Goal: Information Seeking & Learning: Find specific page/section

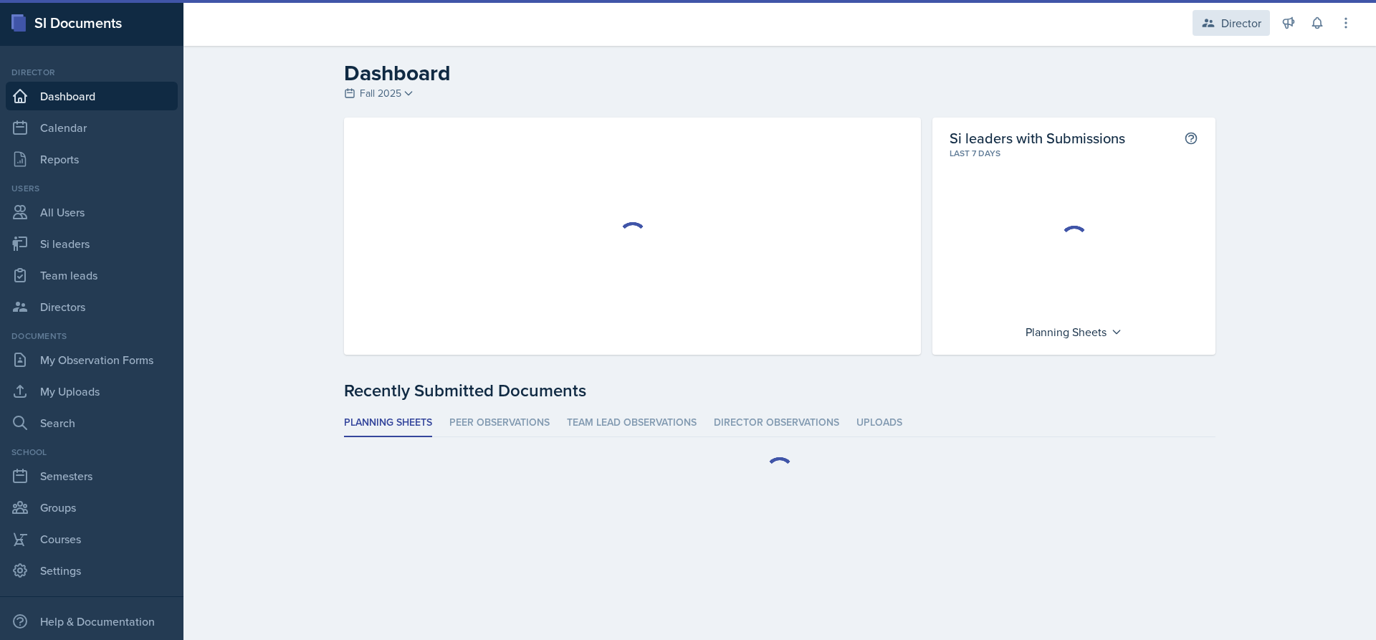
click at [1222, 14] on div "Director" at bounding box center [1242, 22] width 40 height 17
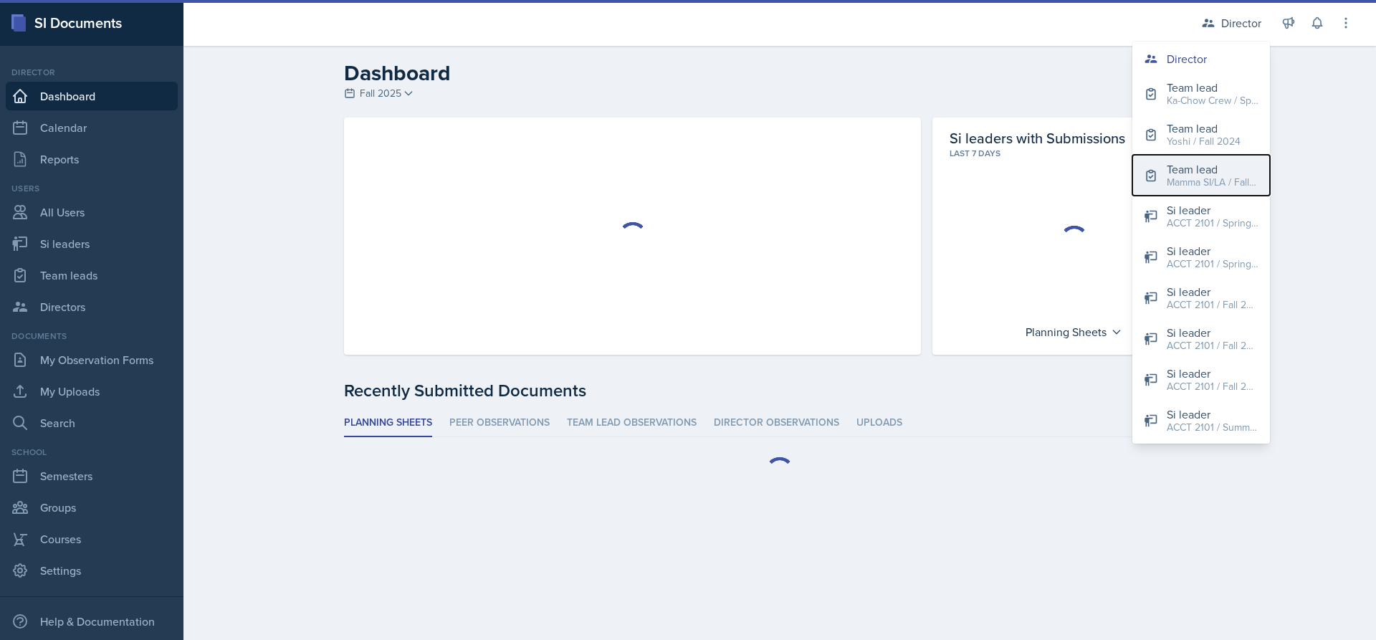
click at [1205, 173] on div "Team lead" at bounding box center [1213, 169] width 92 height 17
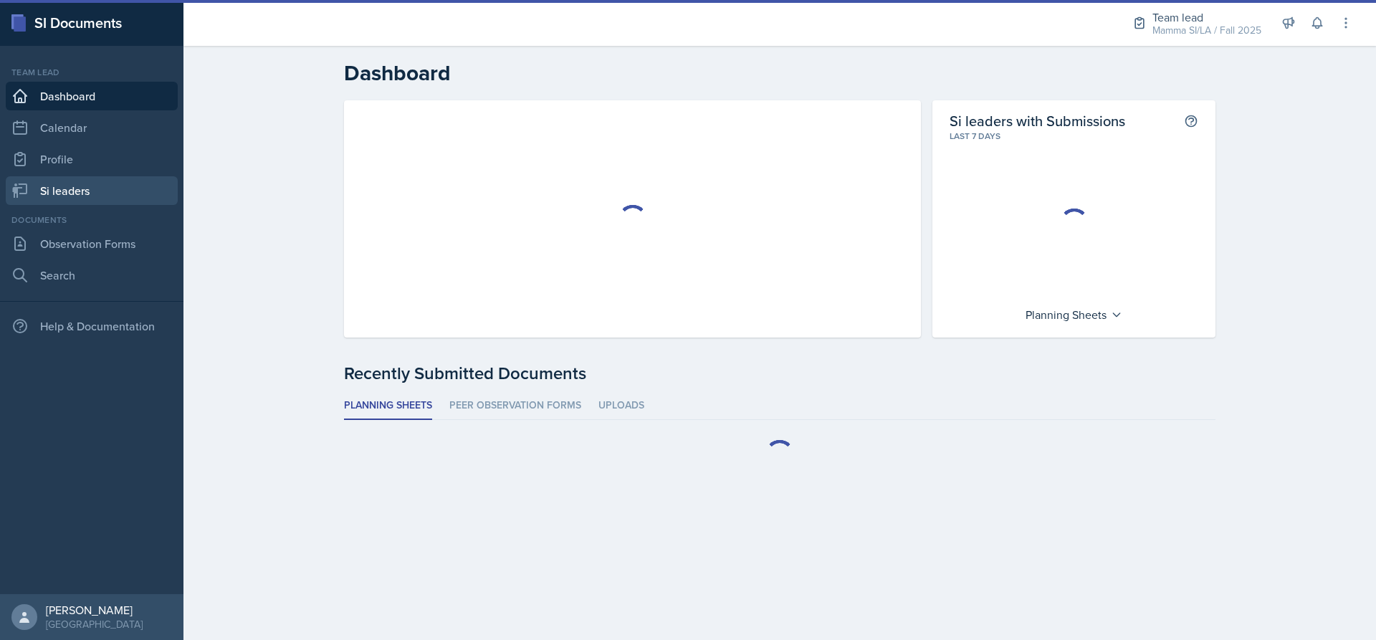
click at [80, 186] on link "Si leaders" at bounding box center [92, 190] width 172 height 29
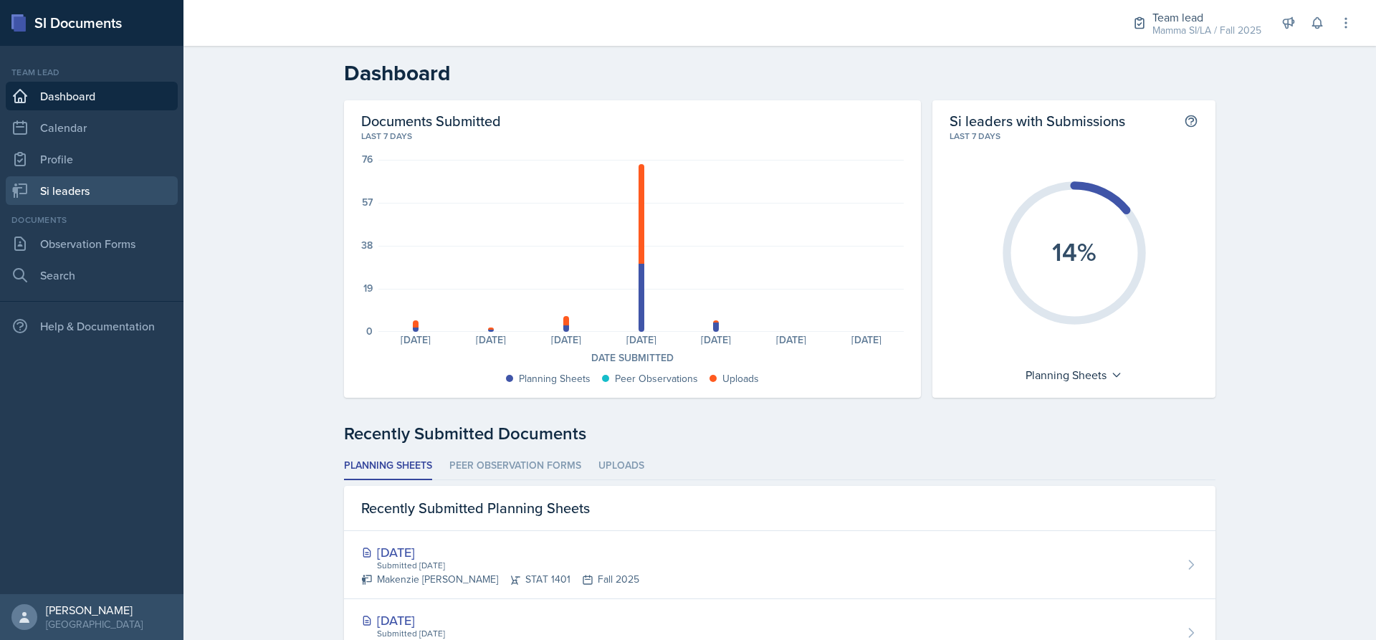
click at [62, 185] on link "Si leaders" at bounding box center [92, 190] width 172 height 29
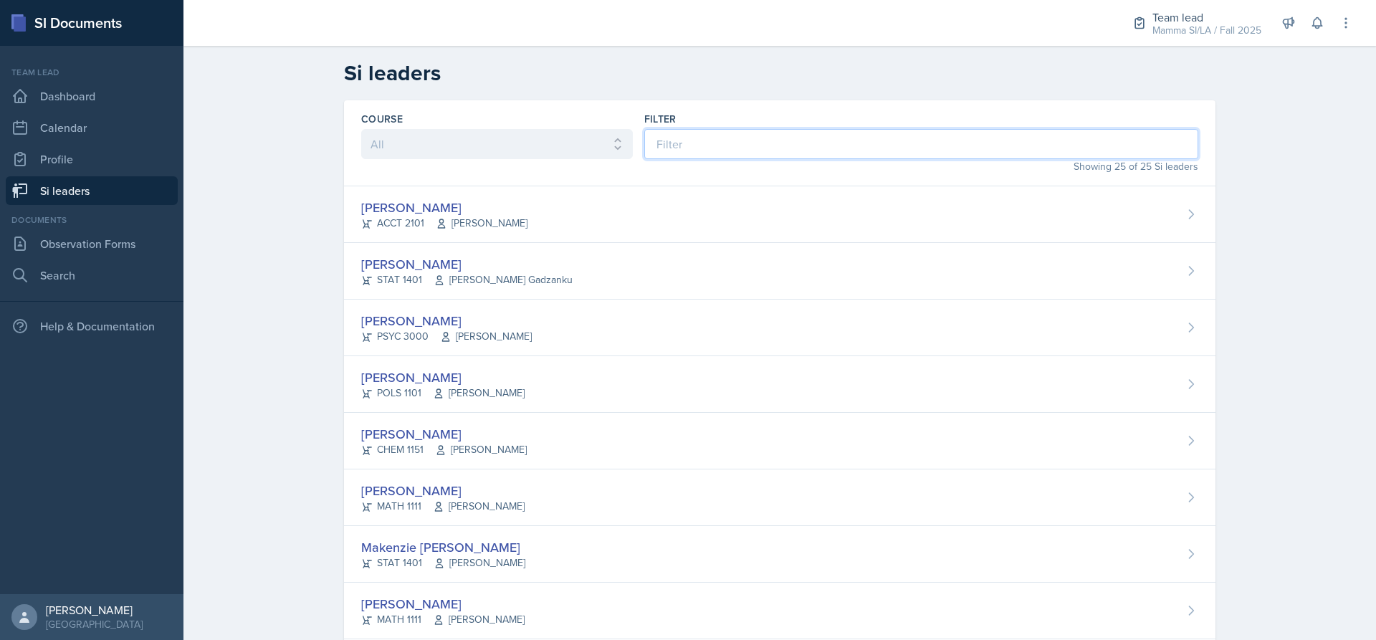
click at [674, 137] on input at bounding box center [921, 144] width 554 height 30
type input "c"
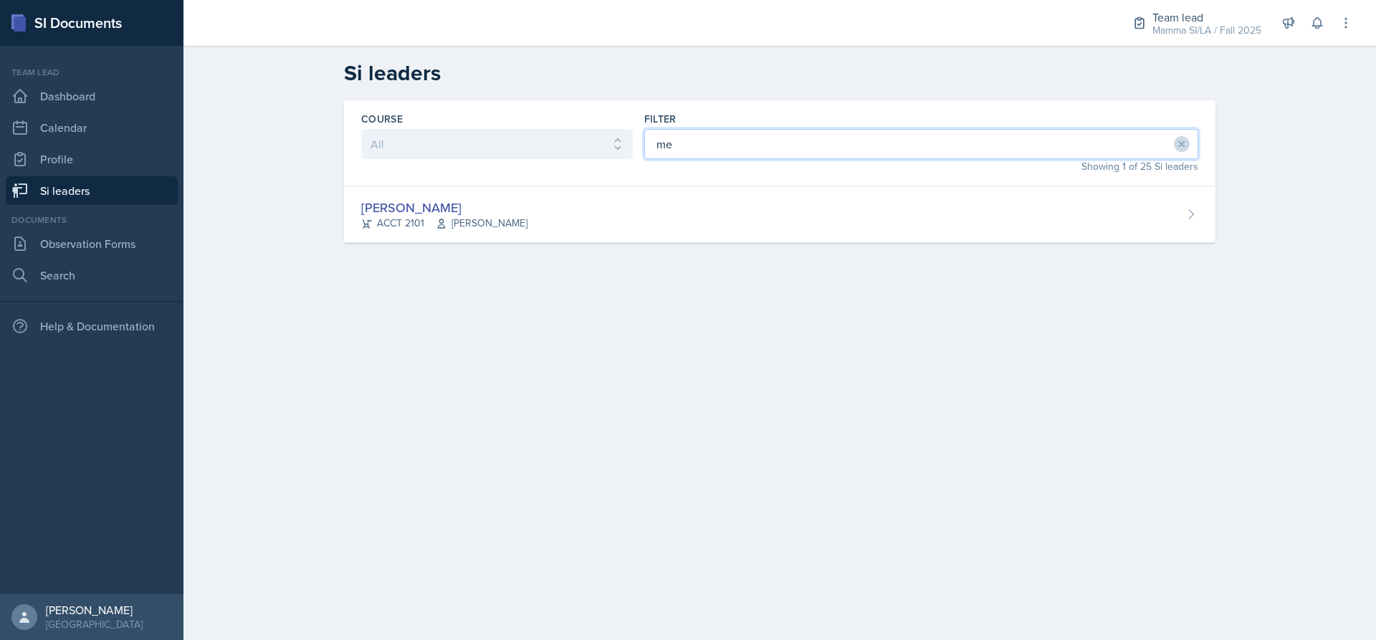
type input "m"
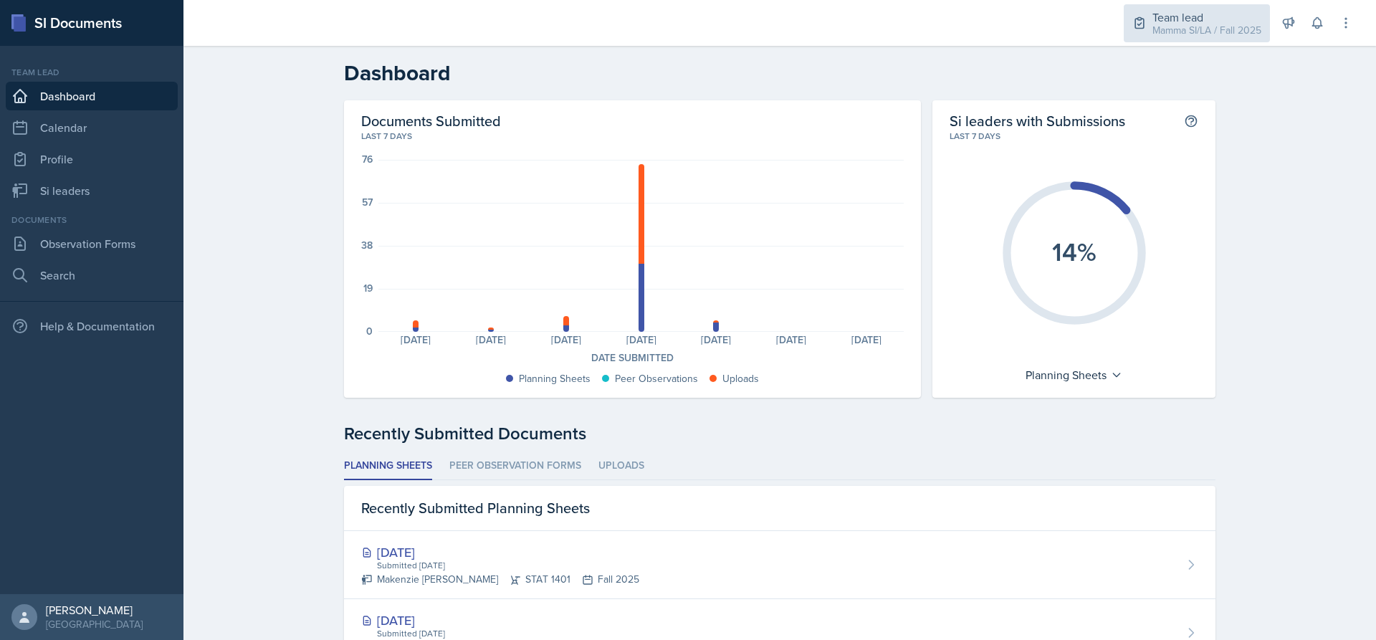
click at [1171, 34] on div "Mamma SI/LA / Fall 2025" at bounding box center [1207, 30] width 109 height 15
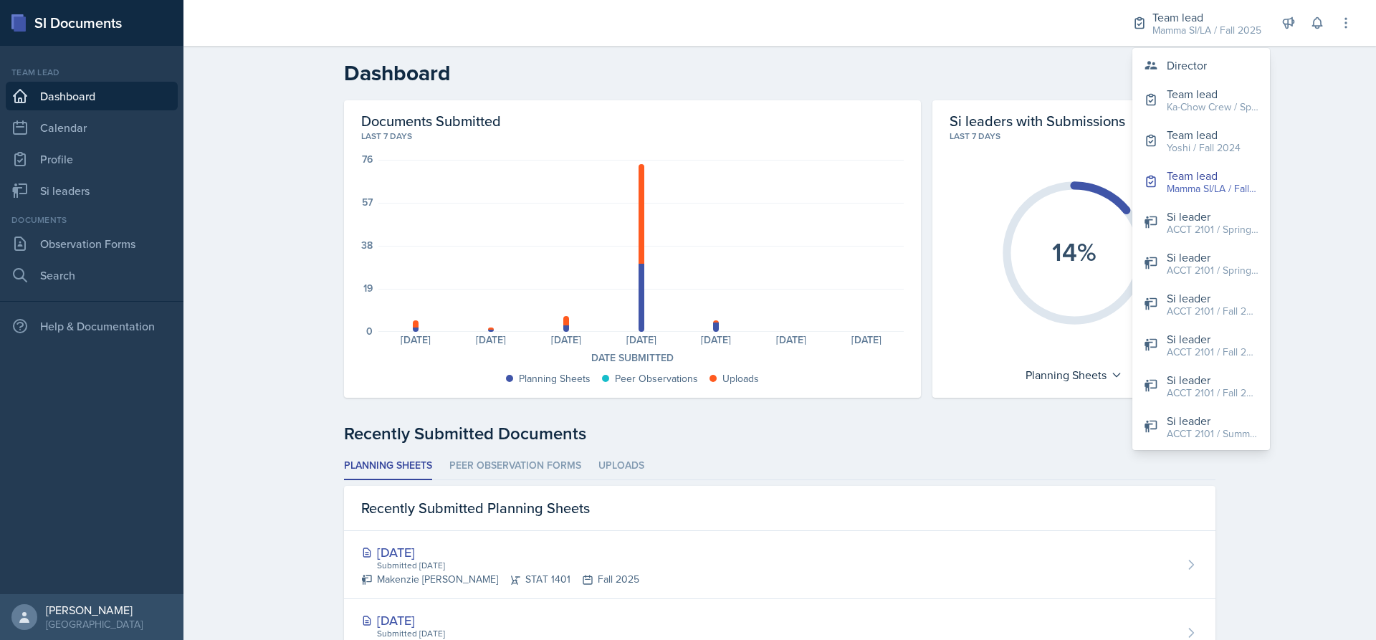
click at [1025, 52] on header "Dashboard" at bounding box center [780, 73] width 1193 height 54
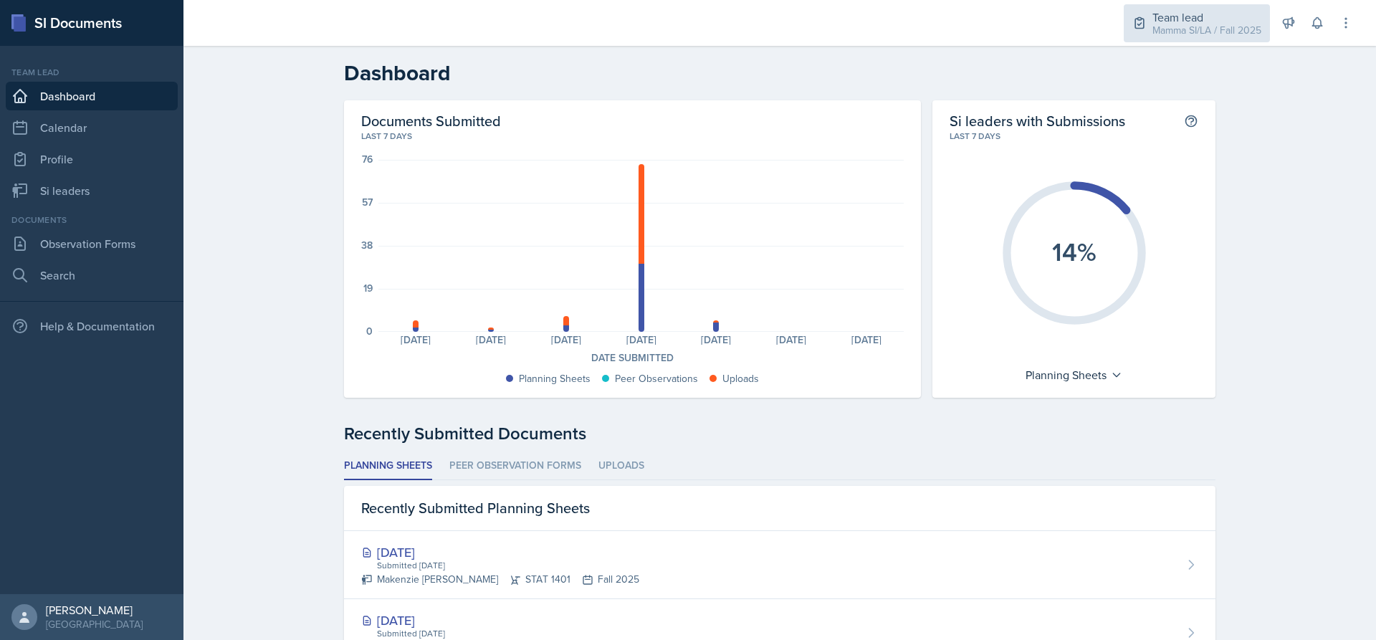
click at [1164, 28] on div "Mamma SI/LA / Fall 2025" at bounding box center [1207, 30] width 109 height 15
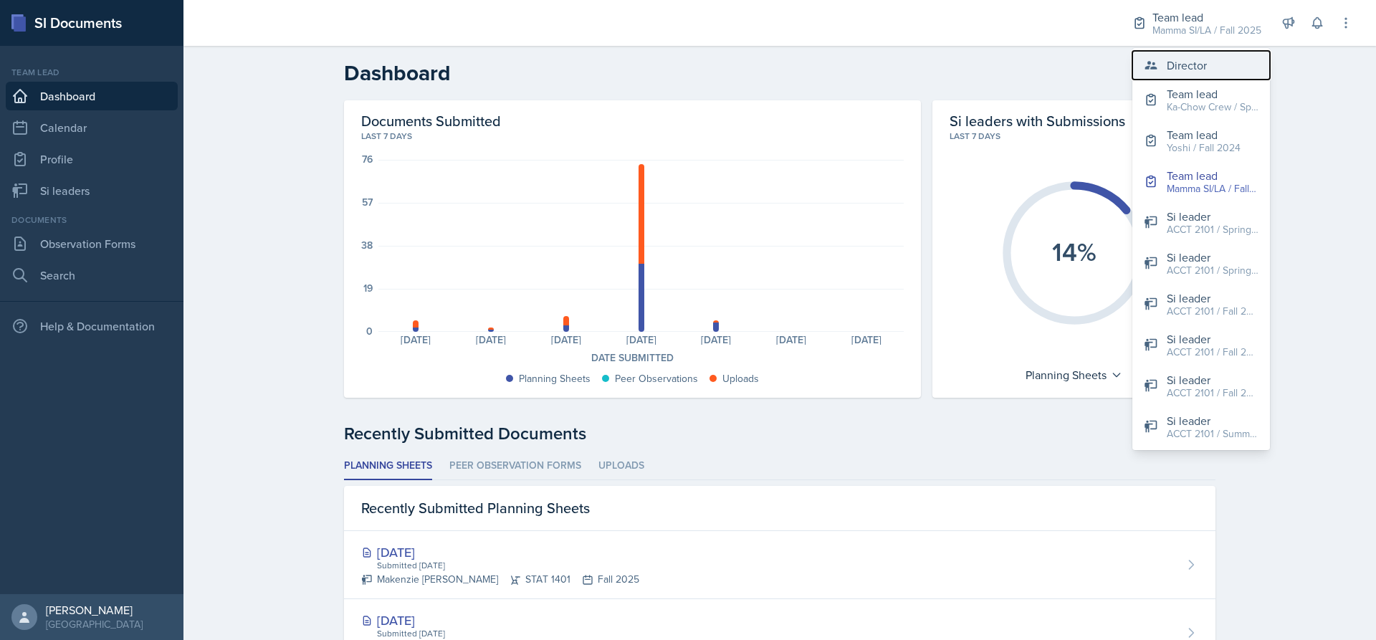
click at [1171, 57] on div "Director" at bounding box center [1187, 65] width 40 height 17
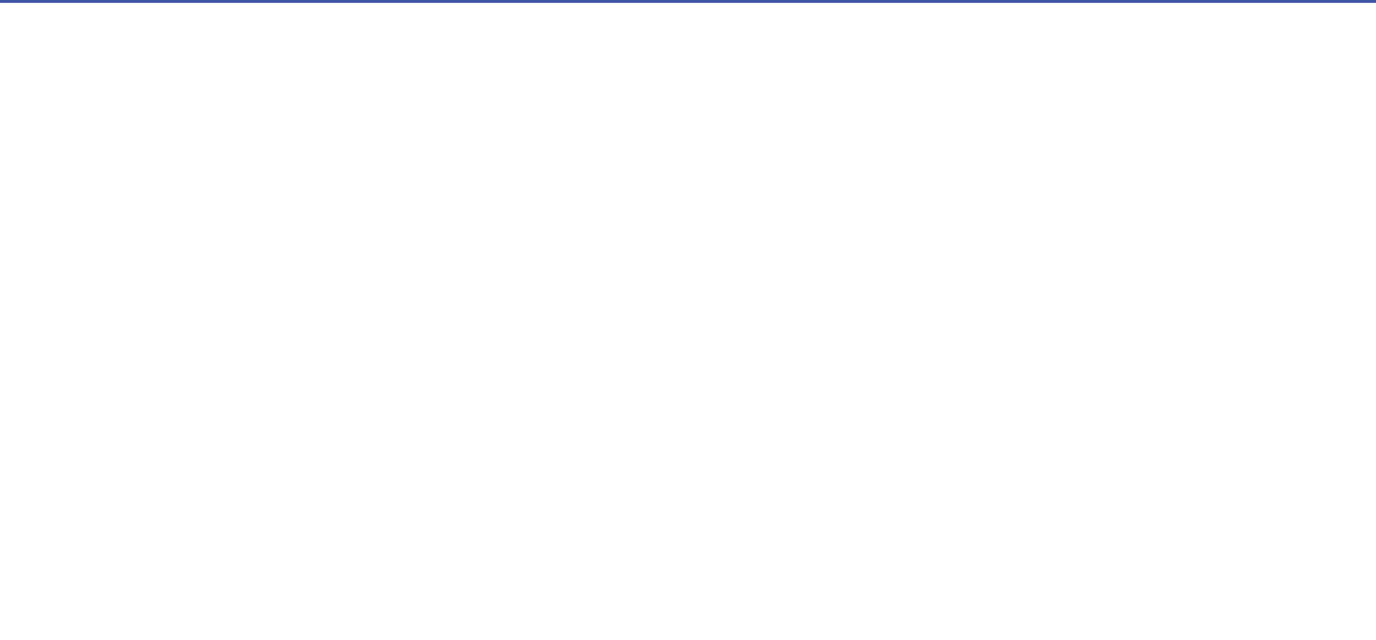
click at [120, 199] on link "Si leaders" at bounding box center [92, 190] width 172 height 29
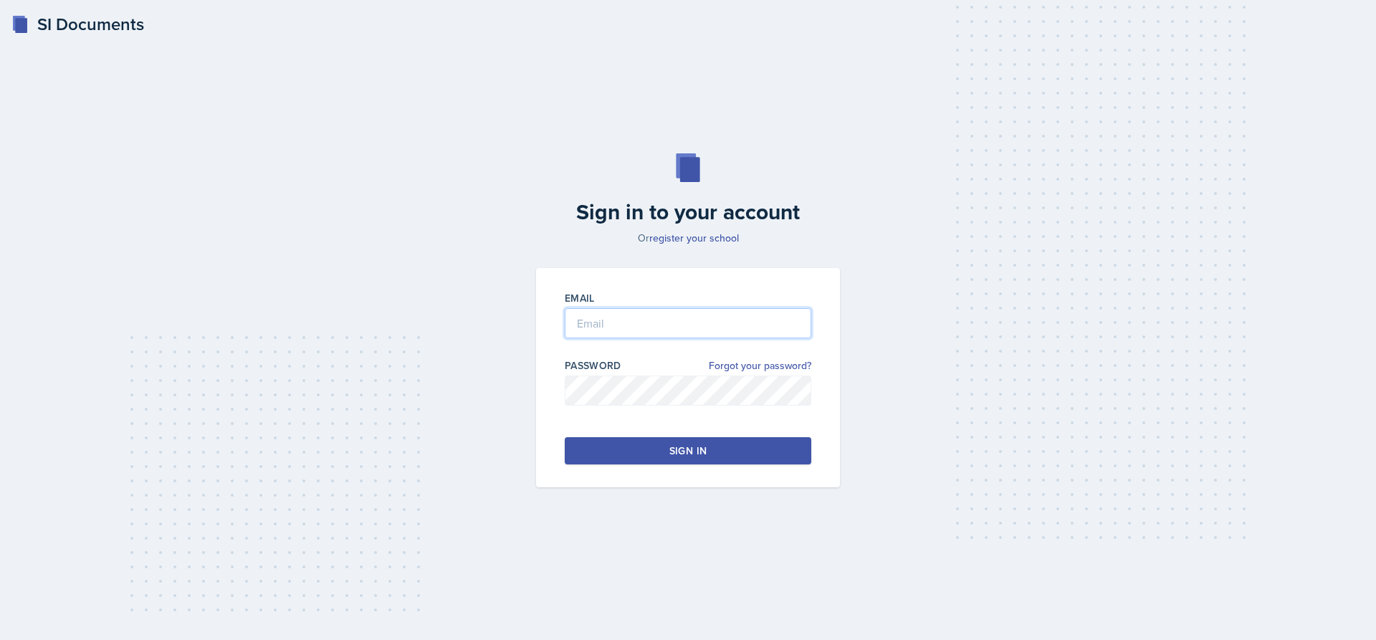
type input "radam107@students.kennesaw.edu"
click at [649, 450] on button "Sign in" at bounding box center [688, 450] width 247 height 27
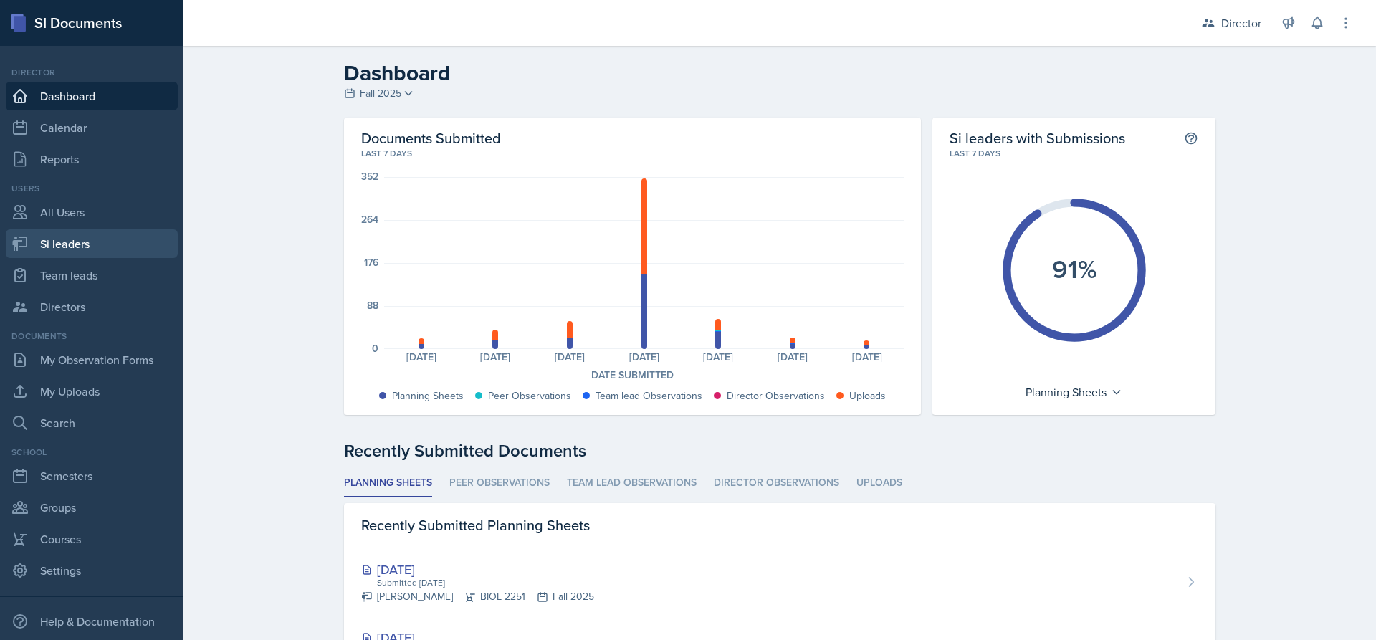
click at [84, 239] on link "Si leaders" at bounding box center [92, 243] width 172 height 29
select select "2bed604d-1099-4043-b1bc-2365e8740244"
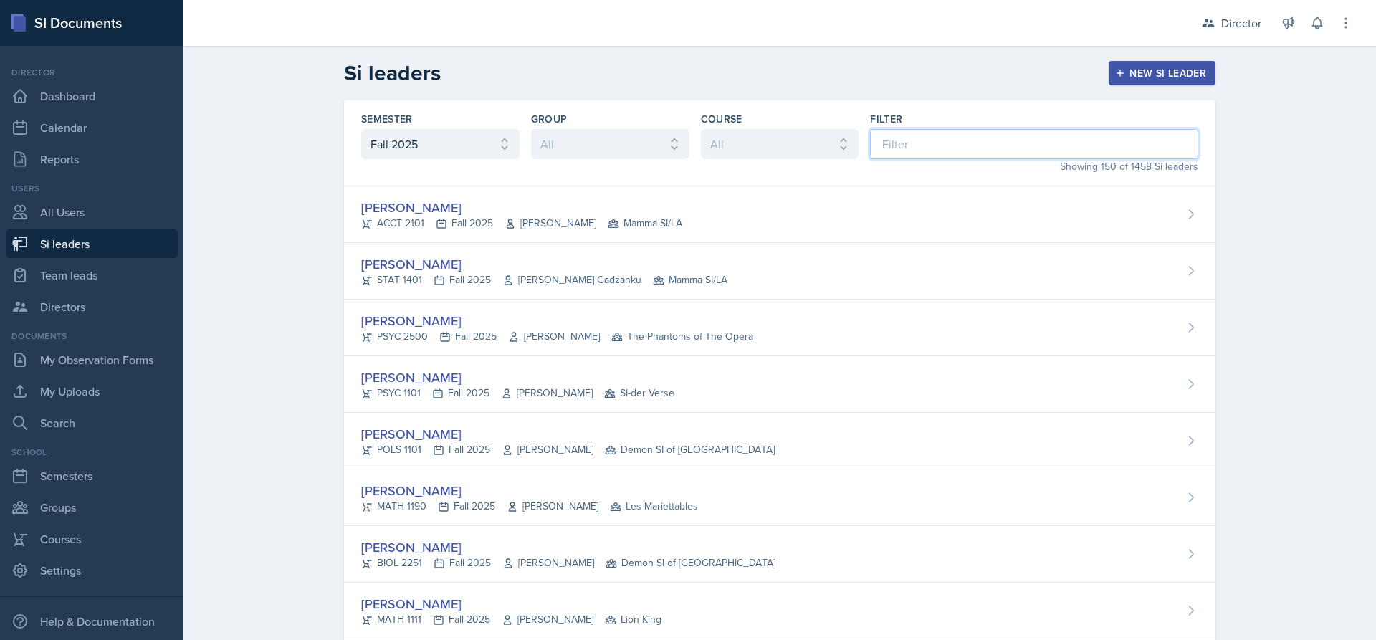
click at [913, 144] on input at bounding box center [1034, 144] width 328 height 30
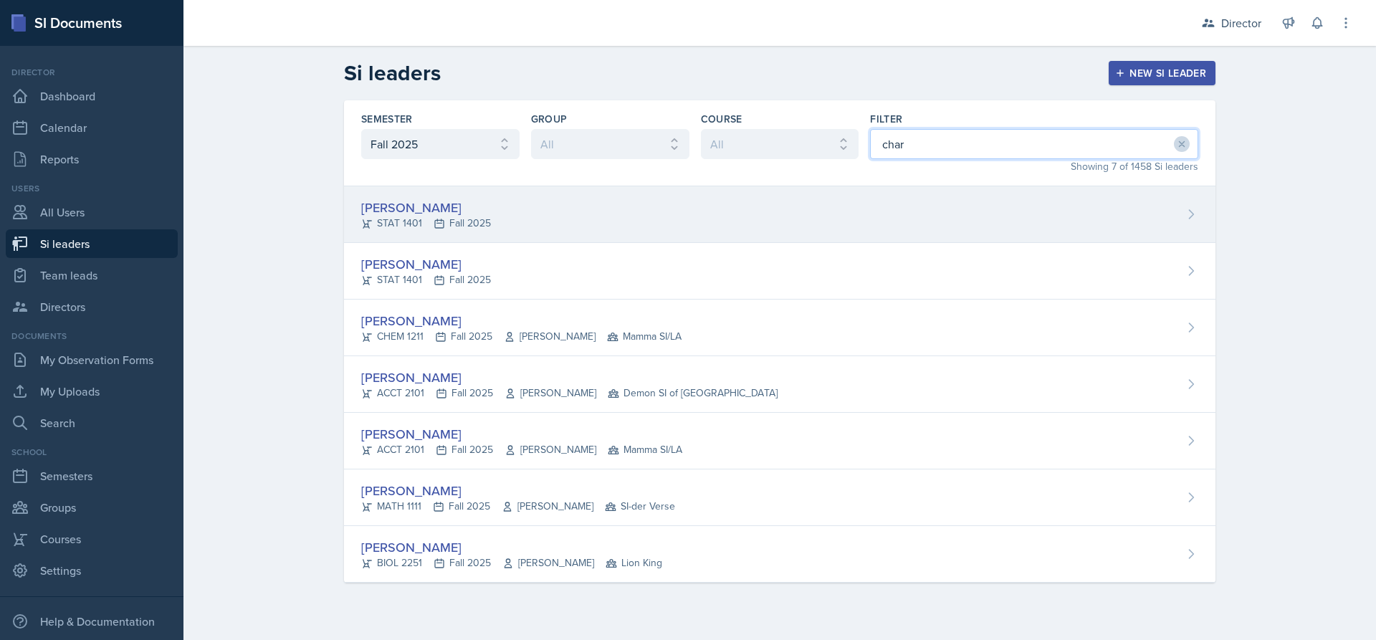
type input "char"
click at [575, 203] on div "Charlotte Messer STAT 1401 Fall 2025" at bounding box center [780, 214] width 872 height 57
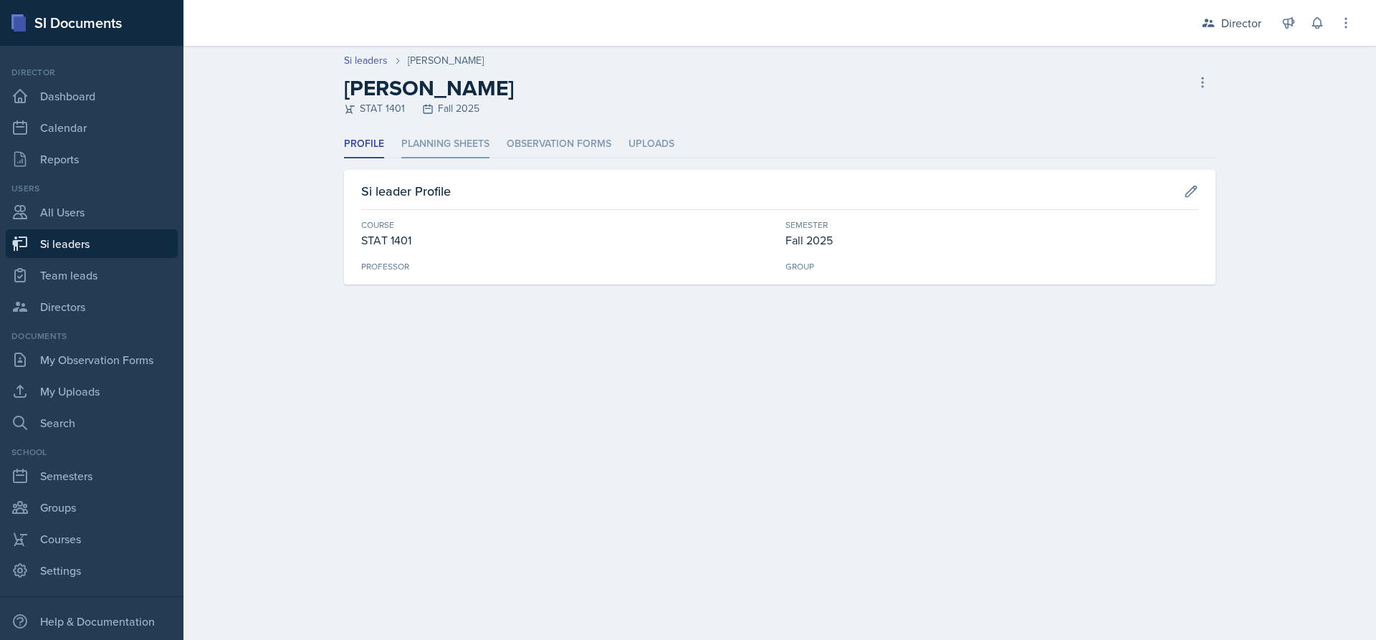
click at [477, 143] on li "Planning Sheets" at bounding box center [445, 144] width 88 height 28
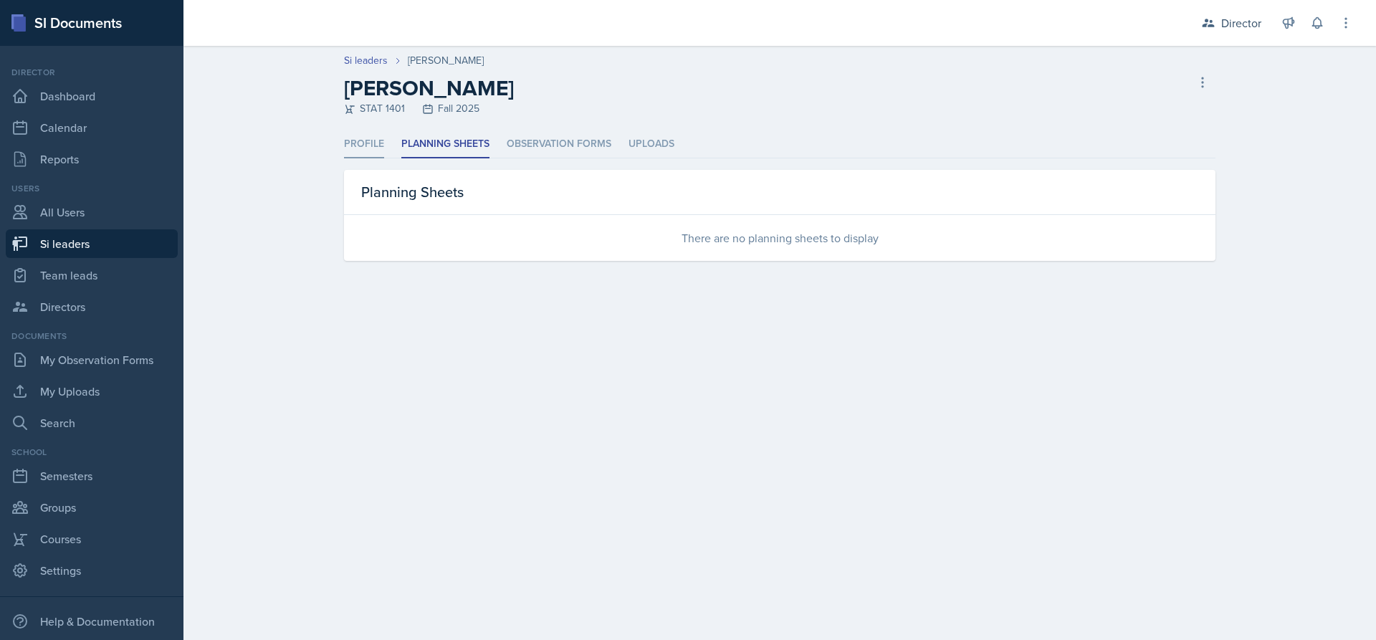
click at [378, 148] on li "Profile" at bounding box center [364, 144] width 40 height 28
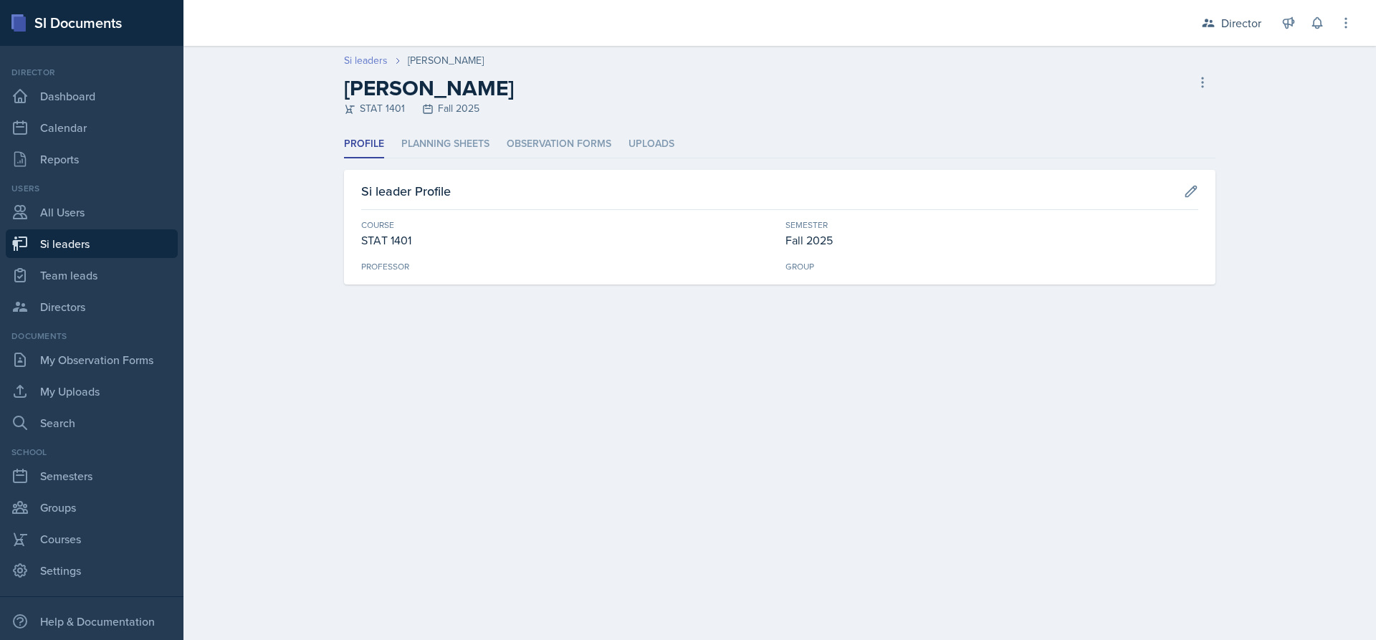
click at [369, 54] on link "Si leaders" at bounding box center [366, 60] width 44 height 15
select select "2bed604d-1099-4043-b1bc-2365e8740244"
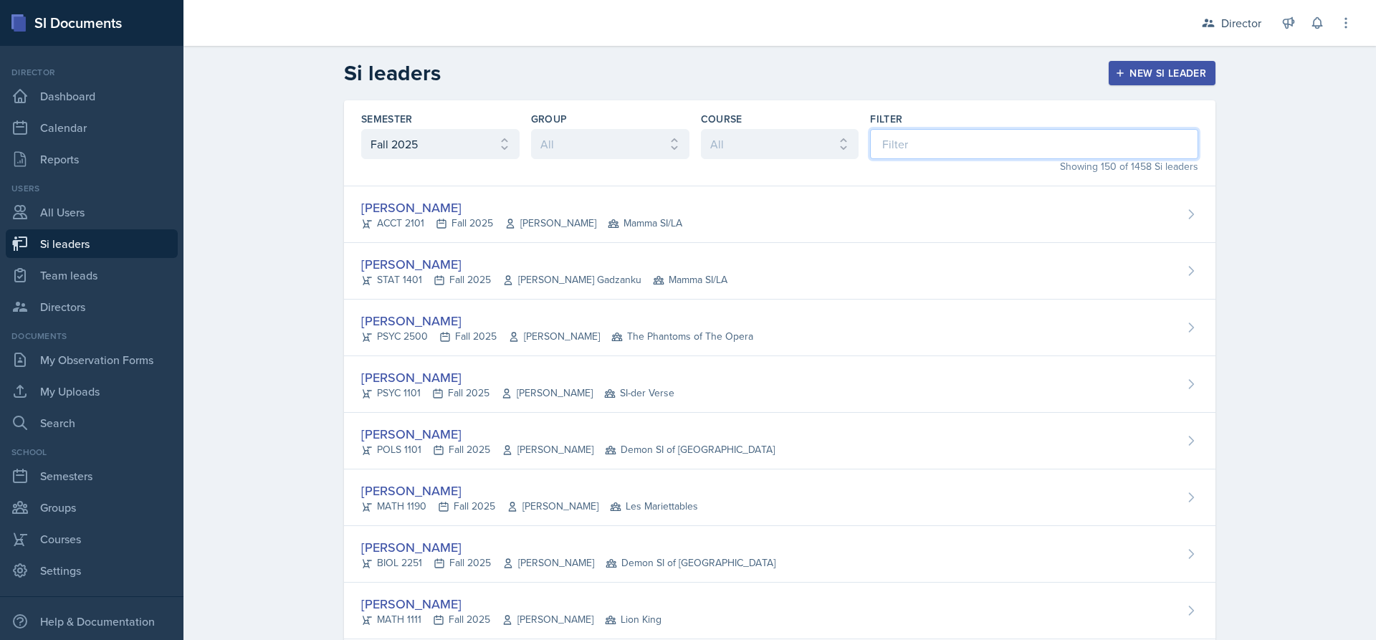
click at [907, 139] on input at bounding box center [1034, 144] width 328 height 30
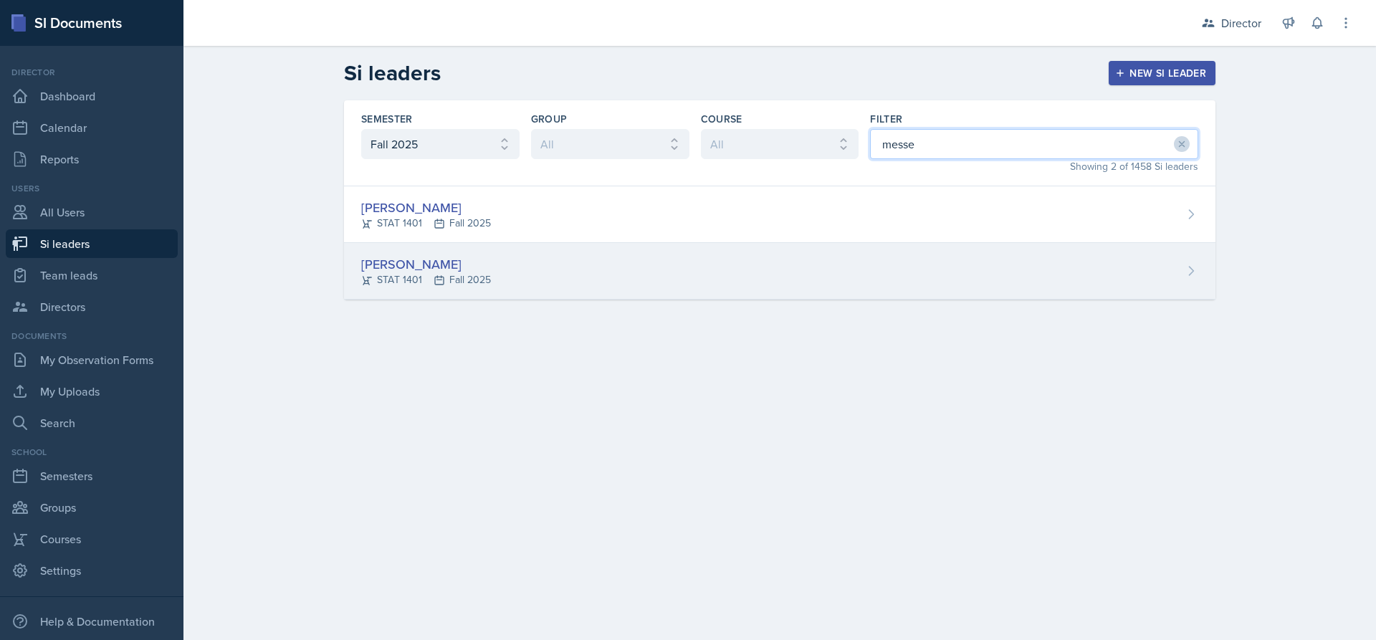
type input "messe"
click at [475, 280] on div "STAT 1401 Fall 2025" at bounding box center [426, 279] width 130 height 15
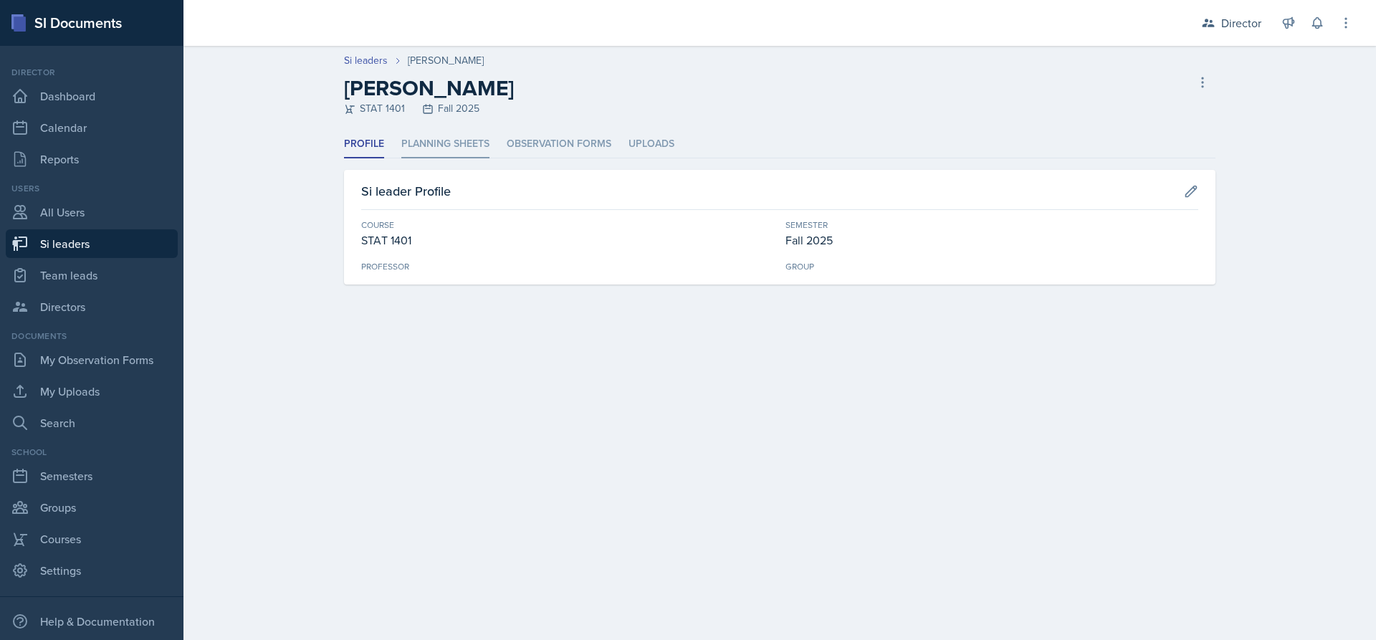
click at [469, 148] on li "Planning Sheets" at bounding box center [445, 144] width 88 height 28
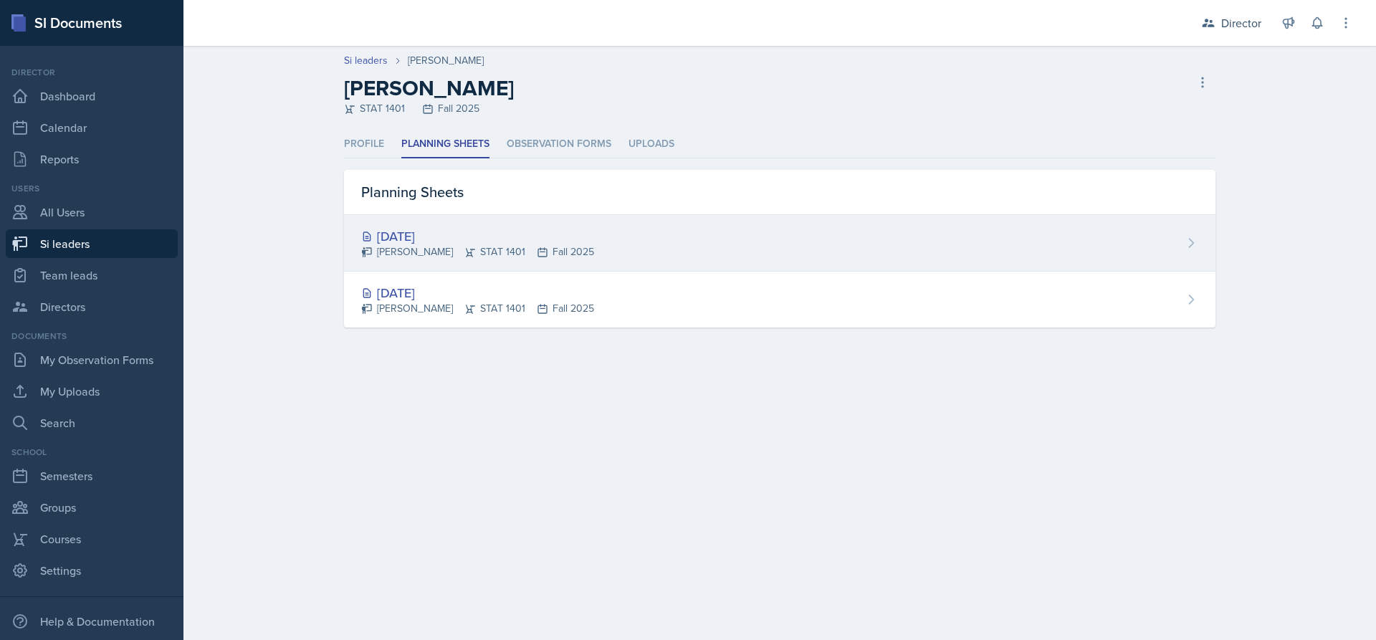
click at [503, 237] on div "[DATE]" at bounding box center [477, 236] width 233 height 19
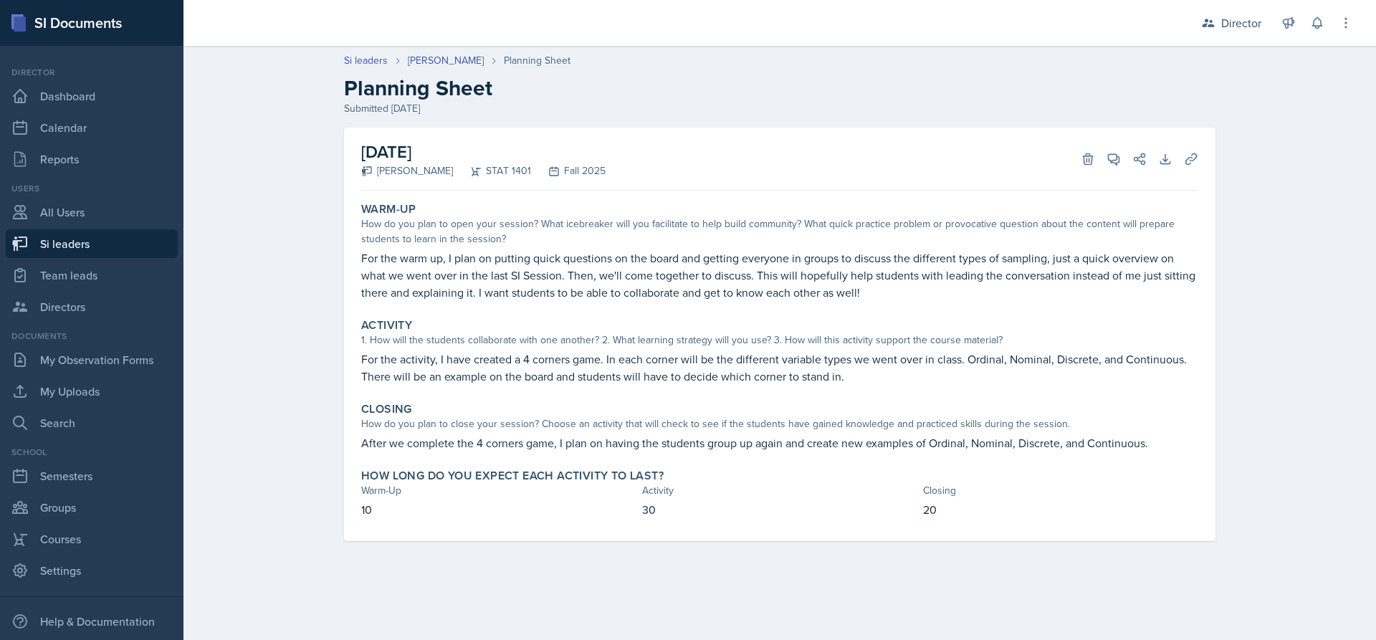
click at [96, 240] on link "Si leaders" at bounding box center [92, 243] width 172 height 29
select select "2bed604d-1099-4043-b1bc-2365e8740244"
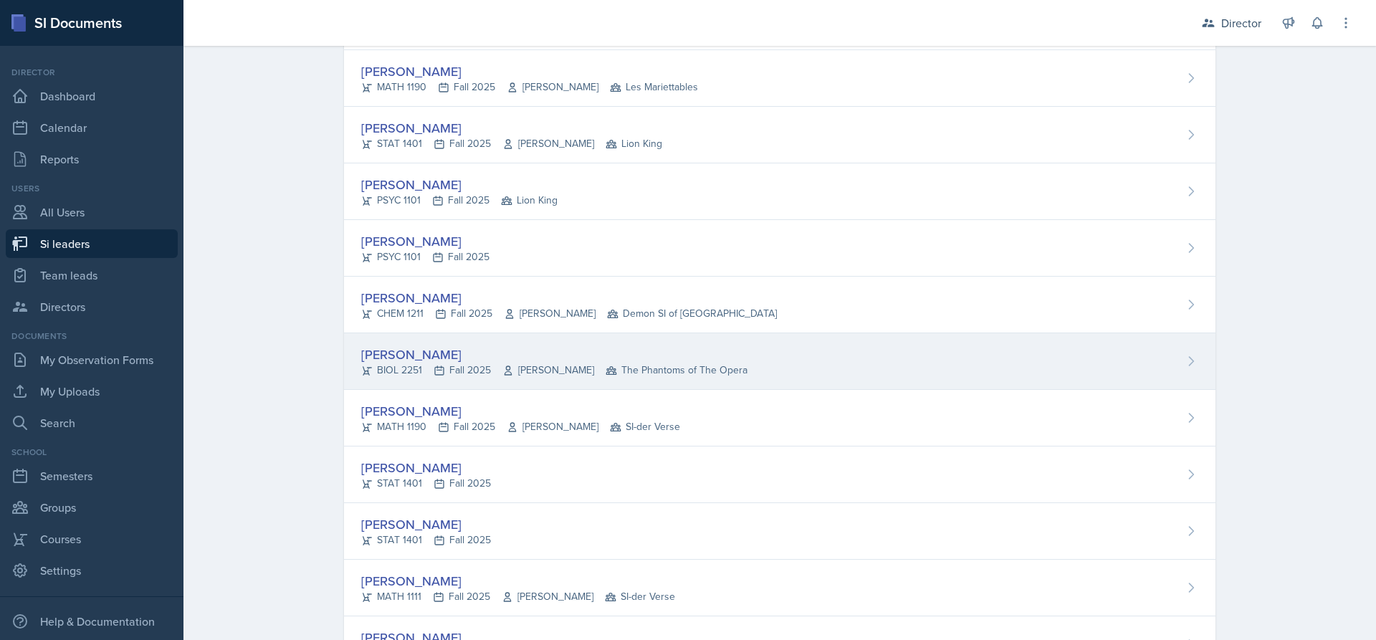
scroll to position [5305, 0]
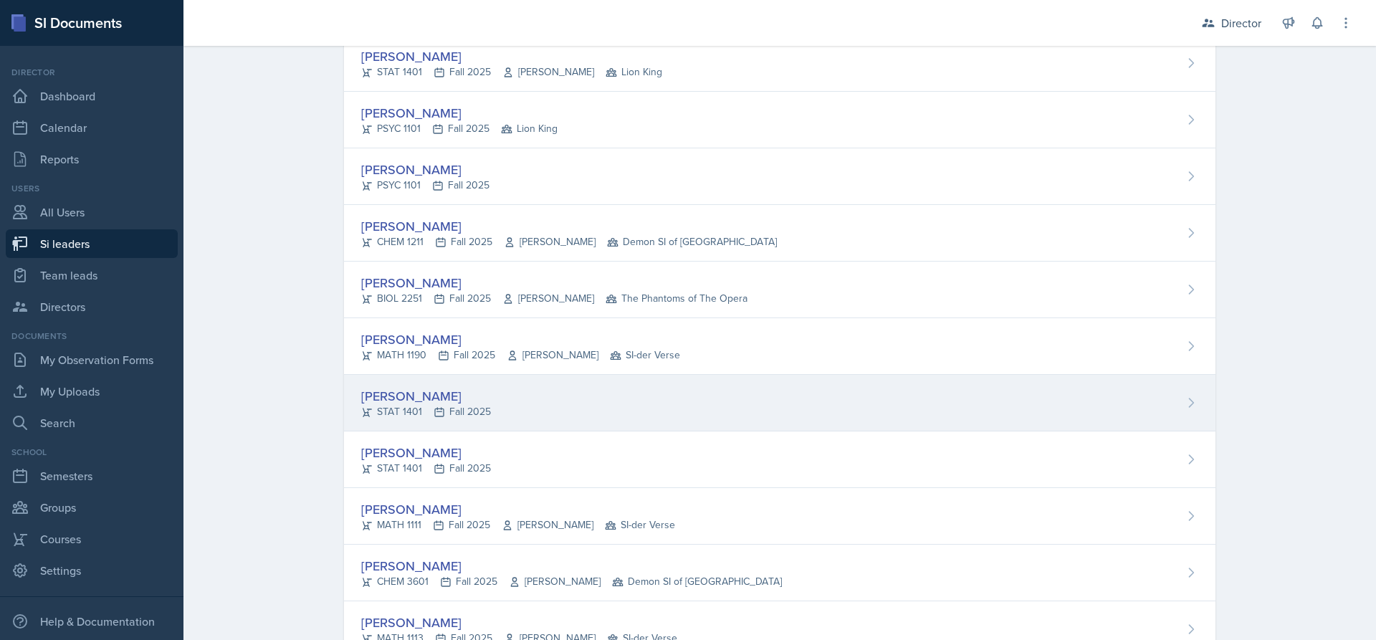
click at [442, 396] on div "[PERSON_NAME]" at bounding box center [426, 395] width 130 height 19
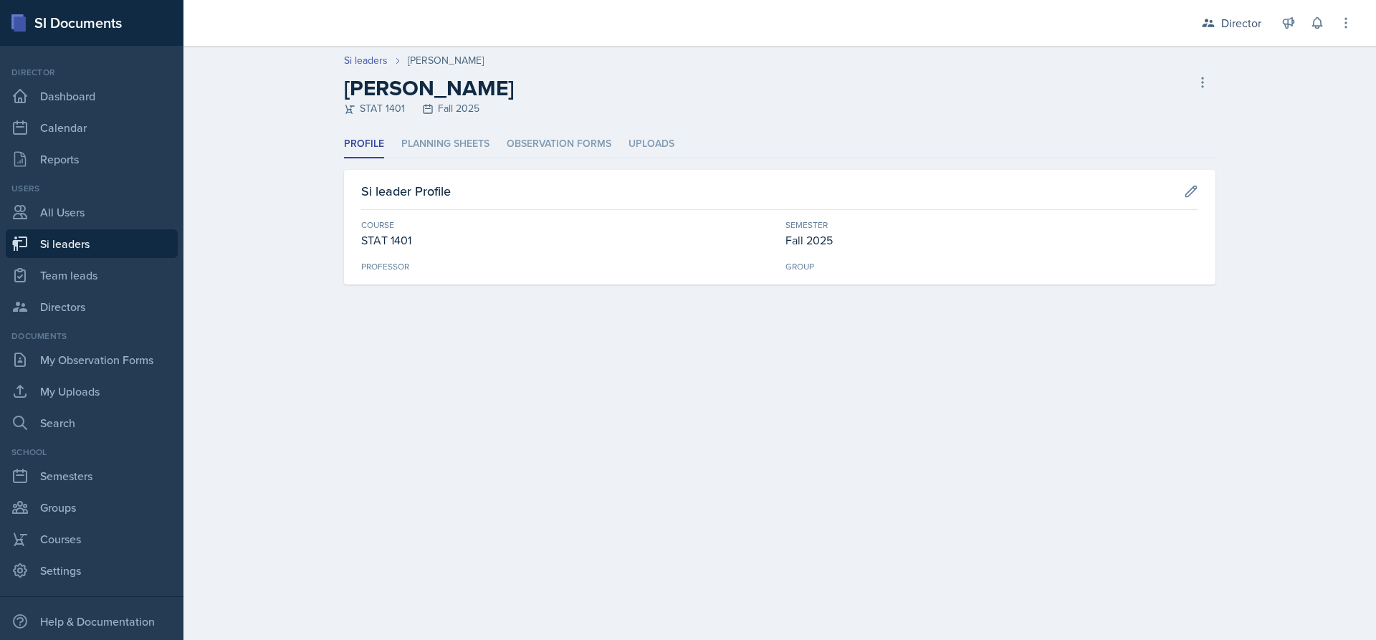
click at [463, 127] on header "Si leaders Charlotte Messer Charlotte Messer STAT 1401 Fall 2025 Delete Si lead…" at bounding box center [780, 88] width 1193 height 85
click at [465, 138] on li "Planning Sheets" at bounding box center [445, 144] width 88 height 28
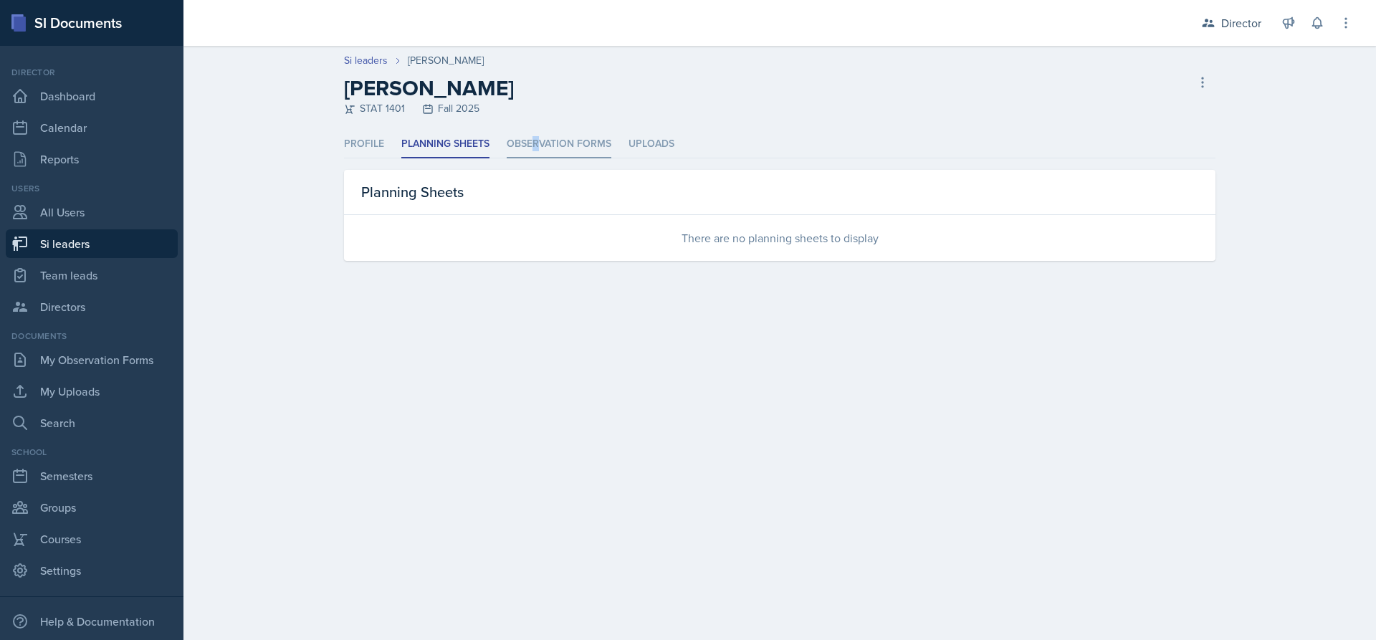
click at [536, 133] on li "Observation Forms" at bounding box center [559, 144] width 105 height 28
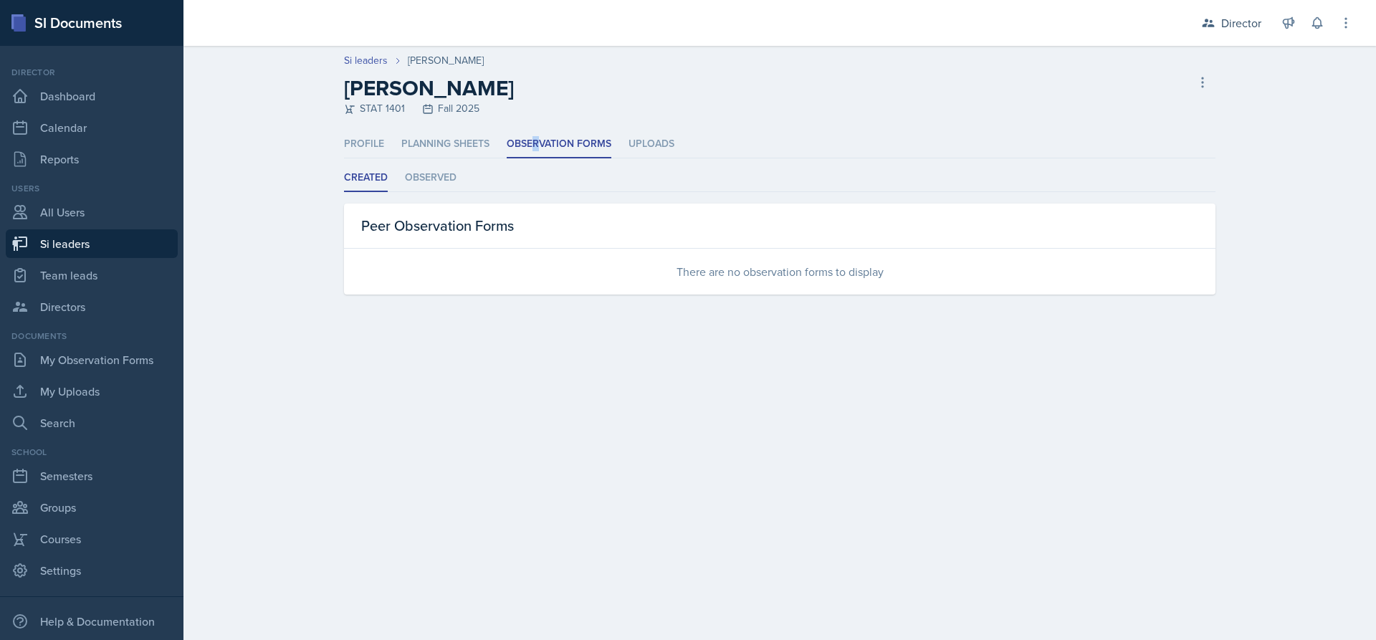
select select "2bed604d-1099-4043-b1bc-2365e8740244"
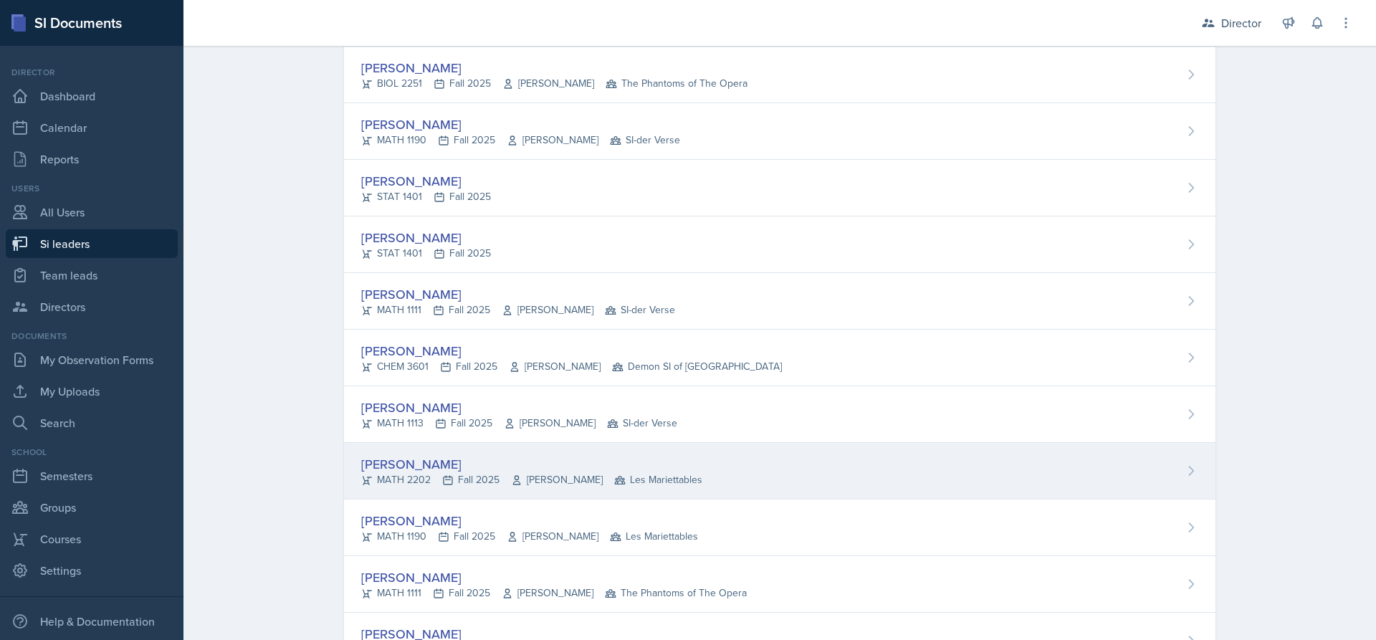
scroll to position [5448, 0]
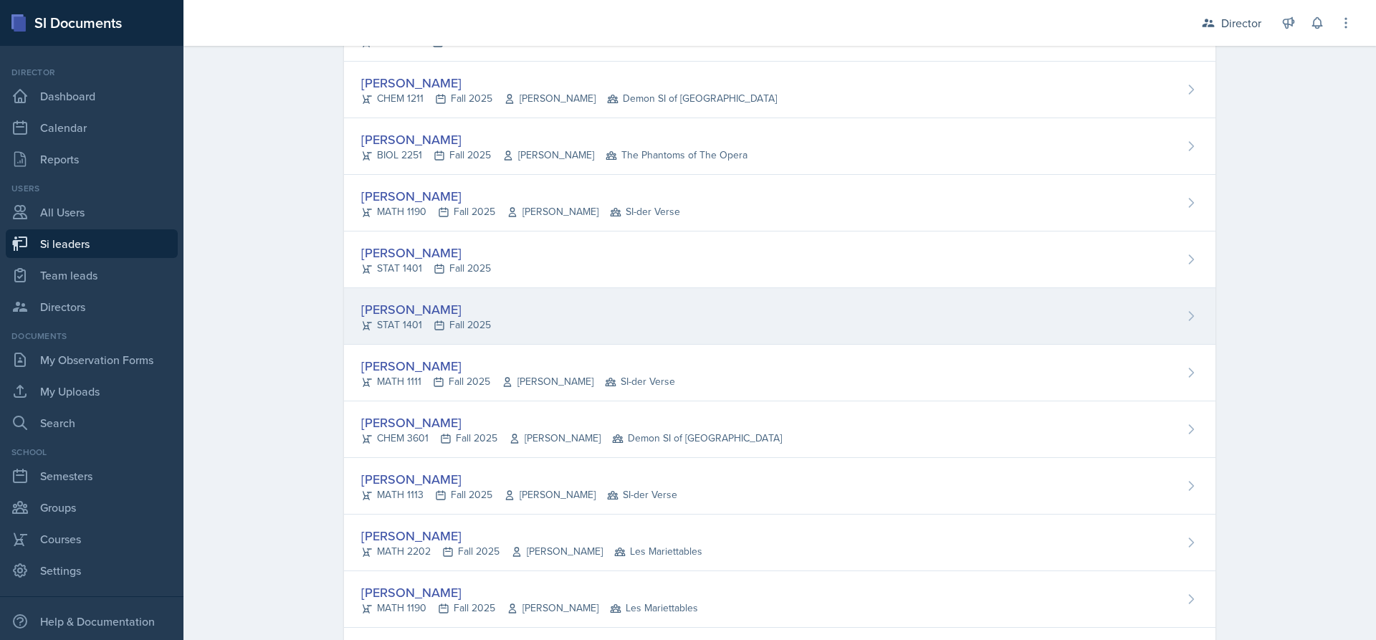
click at [494, 308] on div "Charlotte Messer STAT 1401 Fall 2025" at bounding box center [780, 316] width 872 height 57
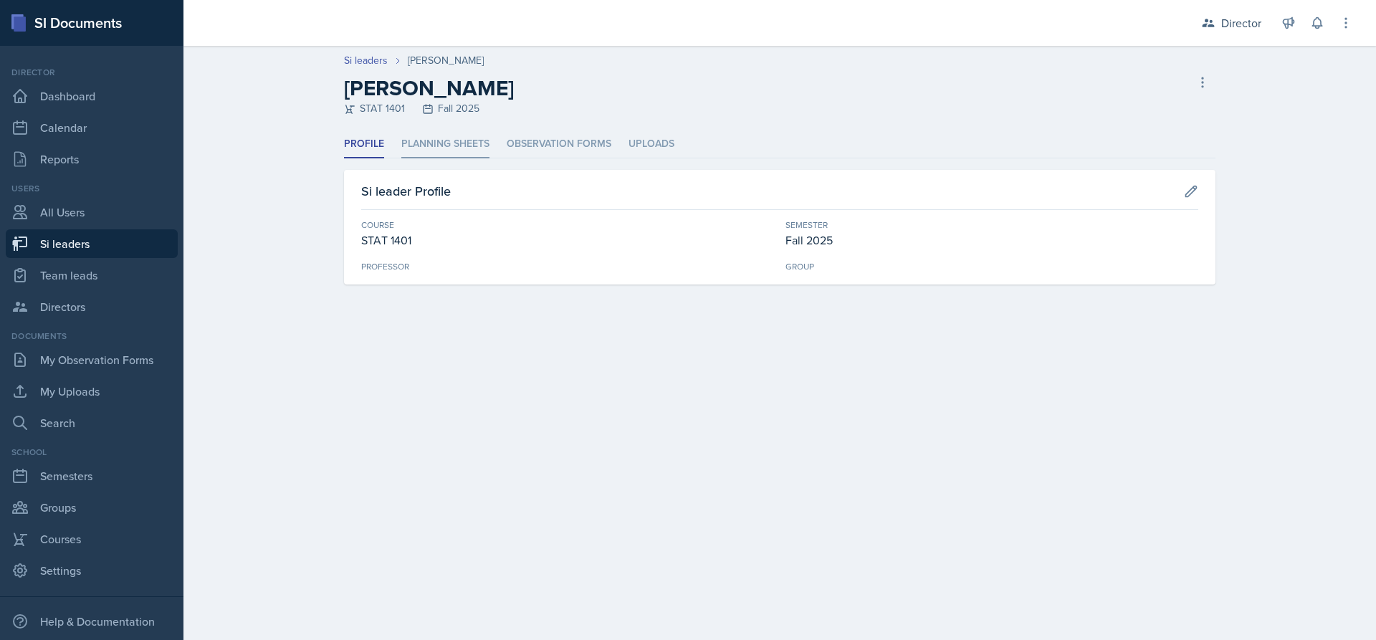
click at [444, 135] on li "Planning Sheets" at bounding box center [445, 144] width 88 height 28
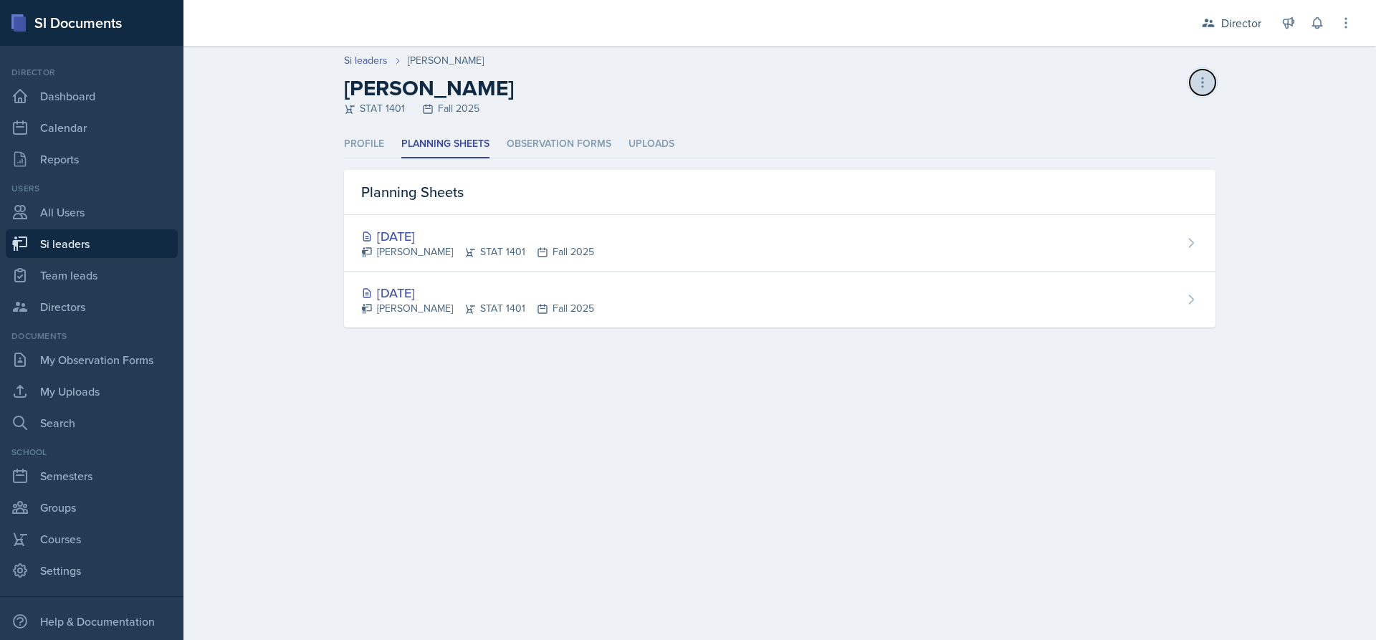
click at [1204, 85] on icon at bounding box center [1203, 82] width 14 height 14
click at [1055, 41] on div at bounding box center [679, 23] width 969 height 46
select select "2bed604d-1099-4043-b1bc-2365e8740244"
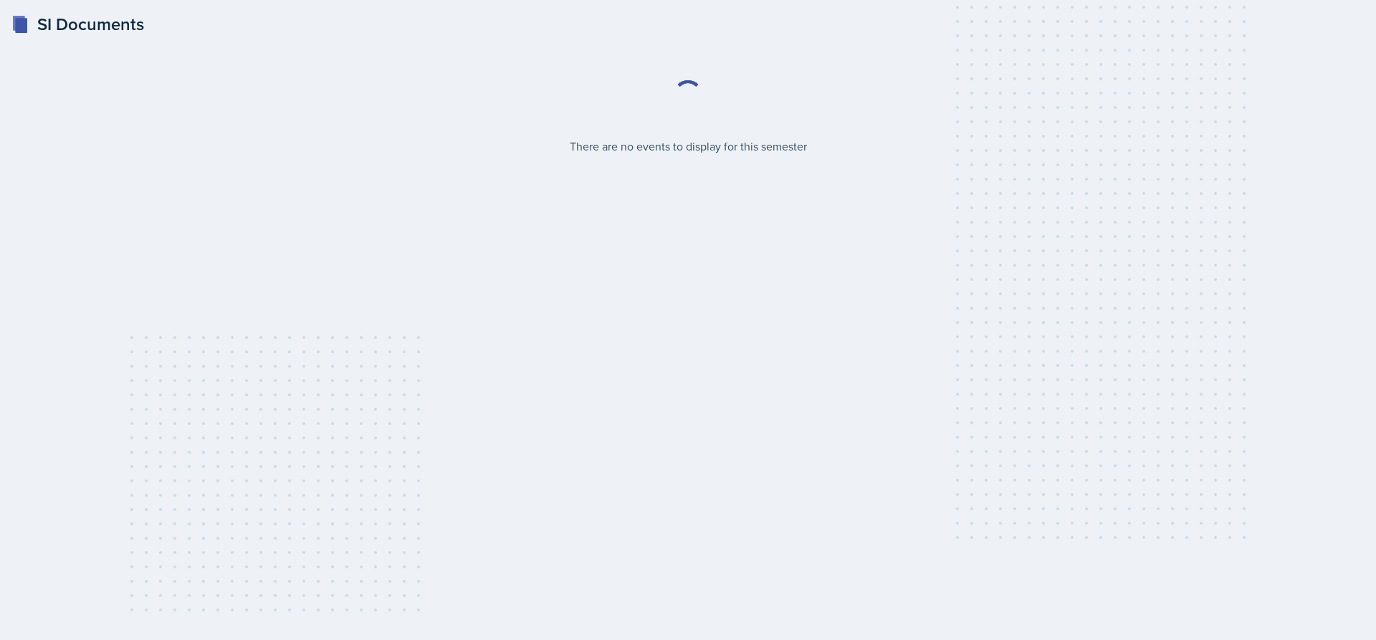
select select "2bed604d-1099-4043-b1bc-2365e8740244"
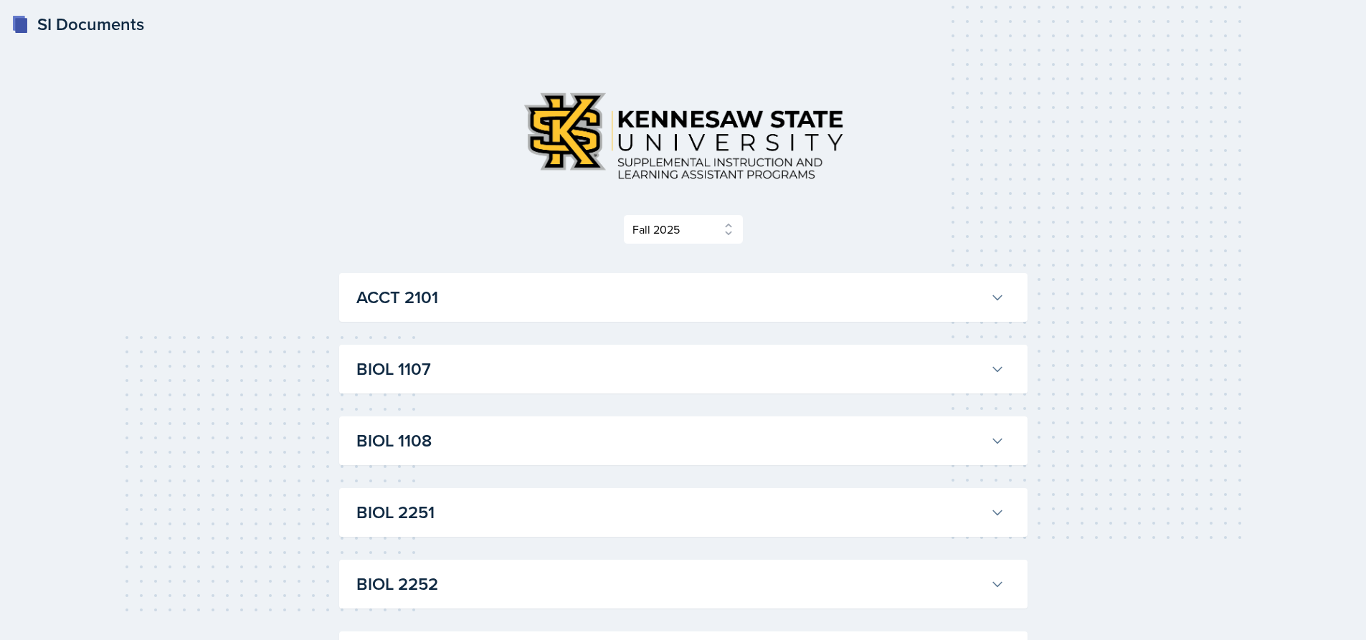
click at [745, 291] on h3 "ACCT 2101" at bounding box center [670, 298] width 628 height 26
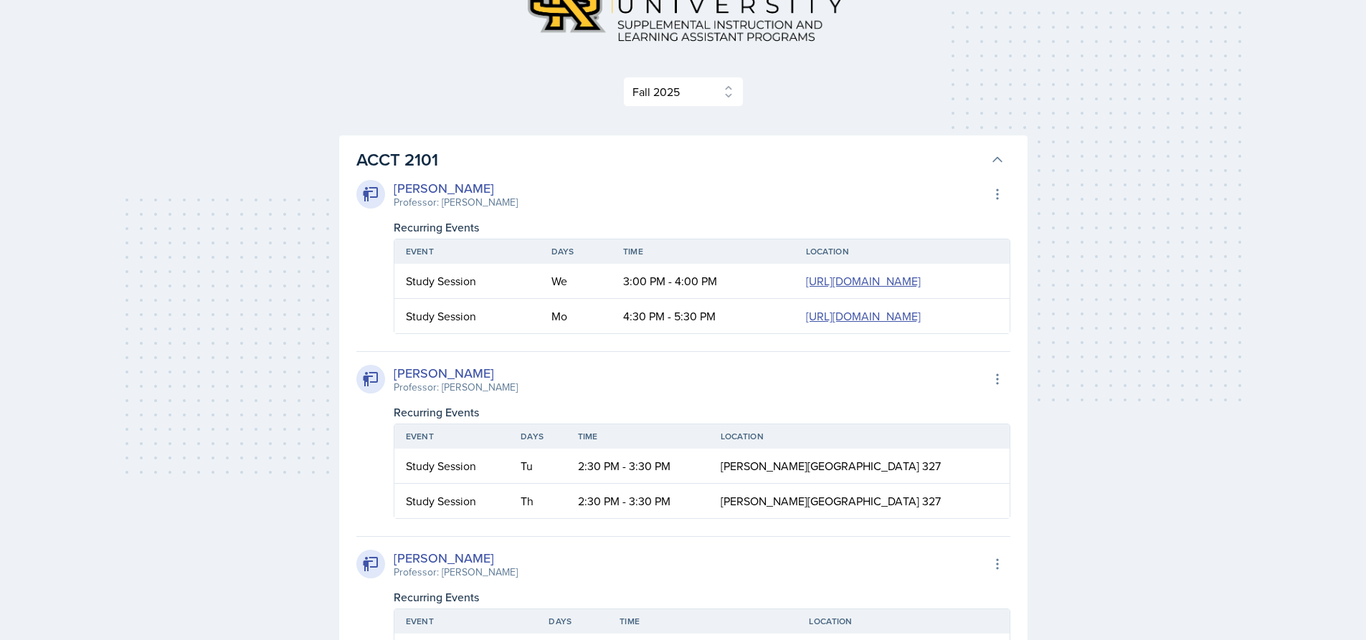
scroll to position [143, 0]
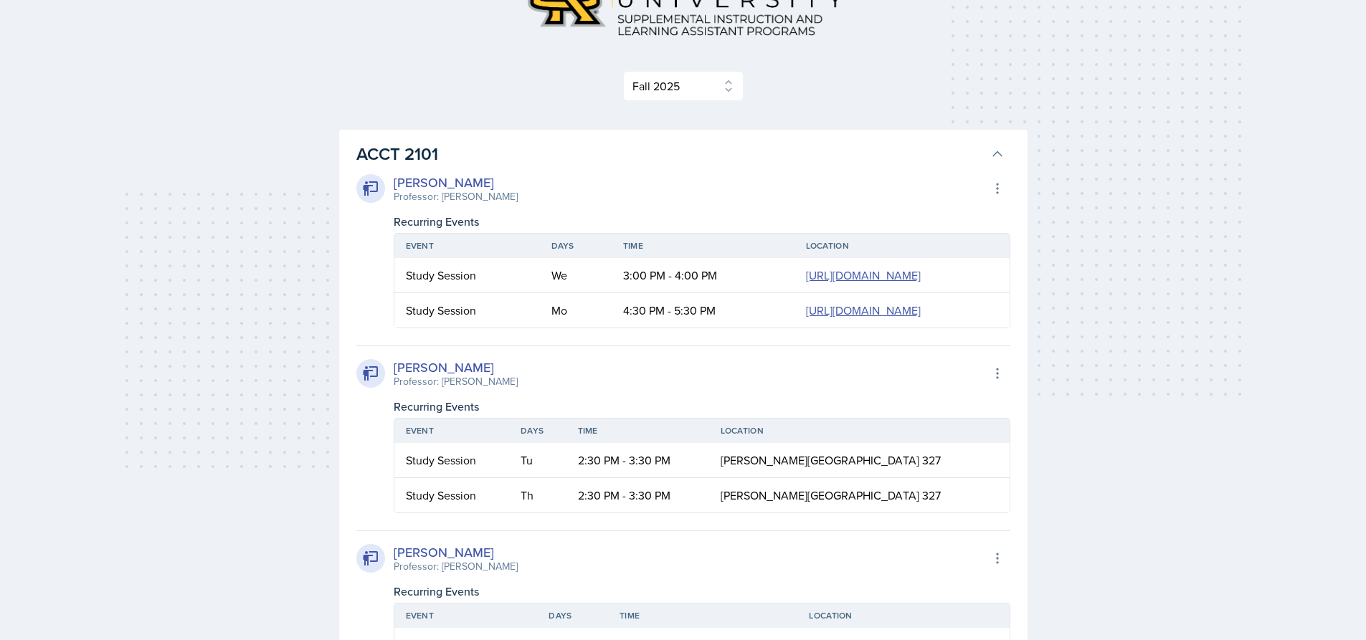
click at [768, 166] on h3 "ACCT 2101" at bounding box center [670, 154] width 628 height 26
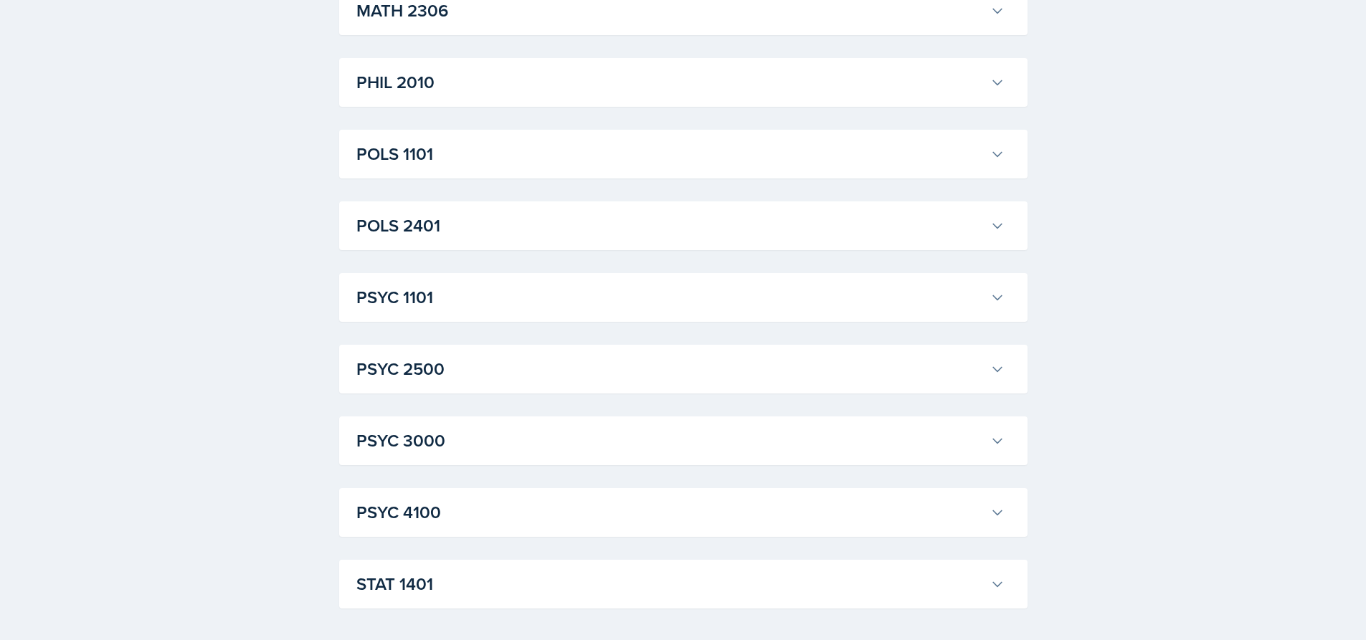
scroll to position [1924, 0]
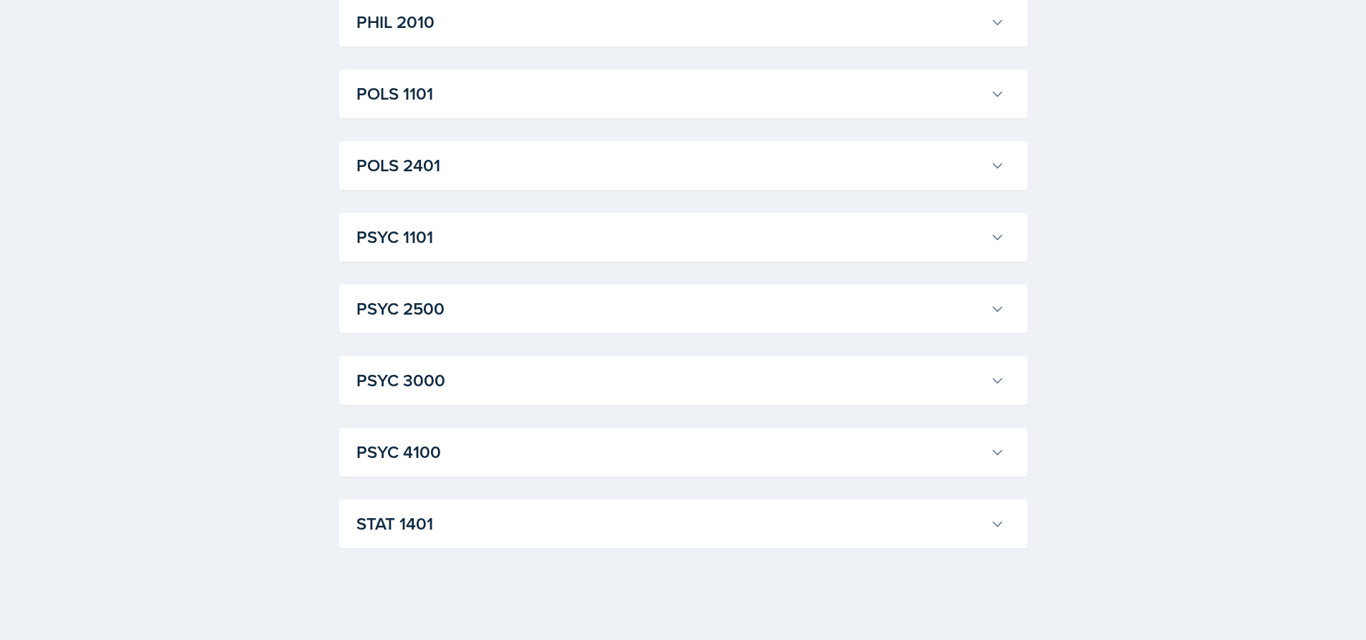
click at [521, 524] on h3 "STAT 1401" at bounding box center [670, 524] width 628 height 26
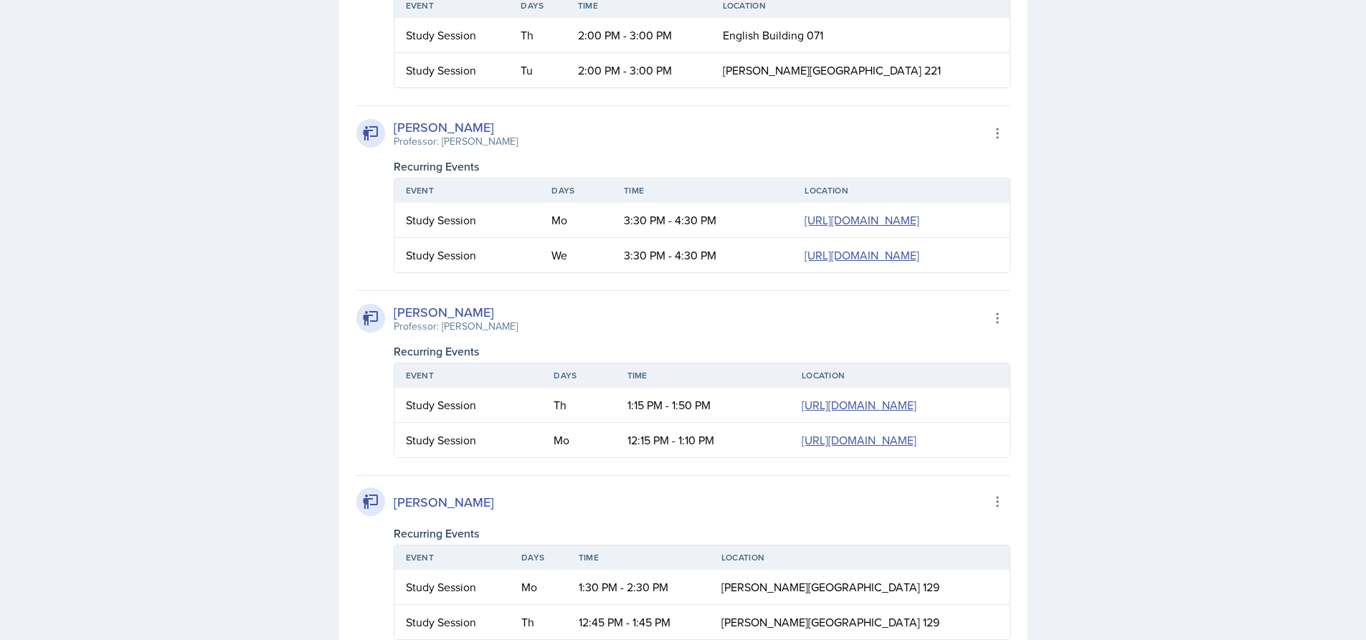
scroll to position [3562, 0]
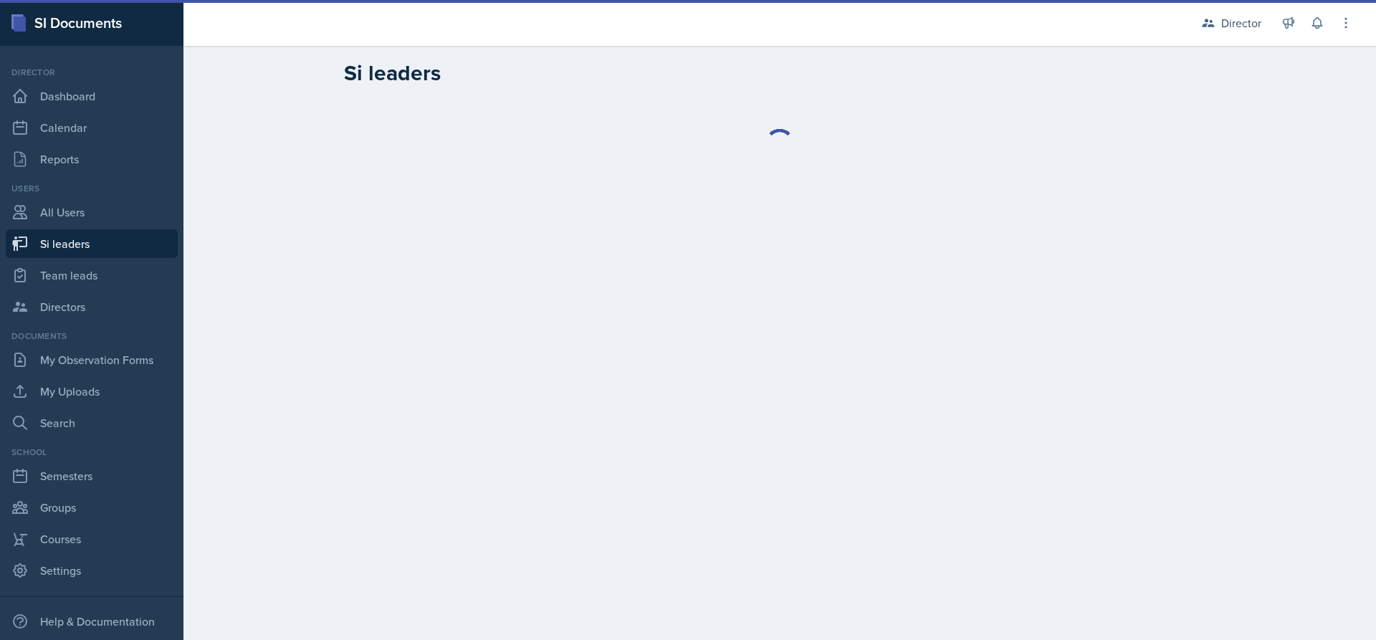
select select "2bed604d-1099-4043-b1bc-2365e8740244"
click at [1235, 24] on div "Director" at bounding box center [1242, 22] width 40 height 17
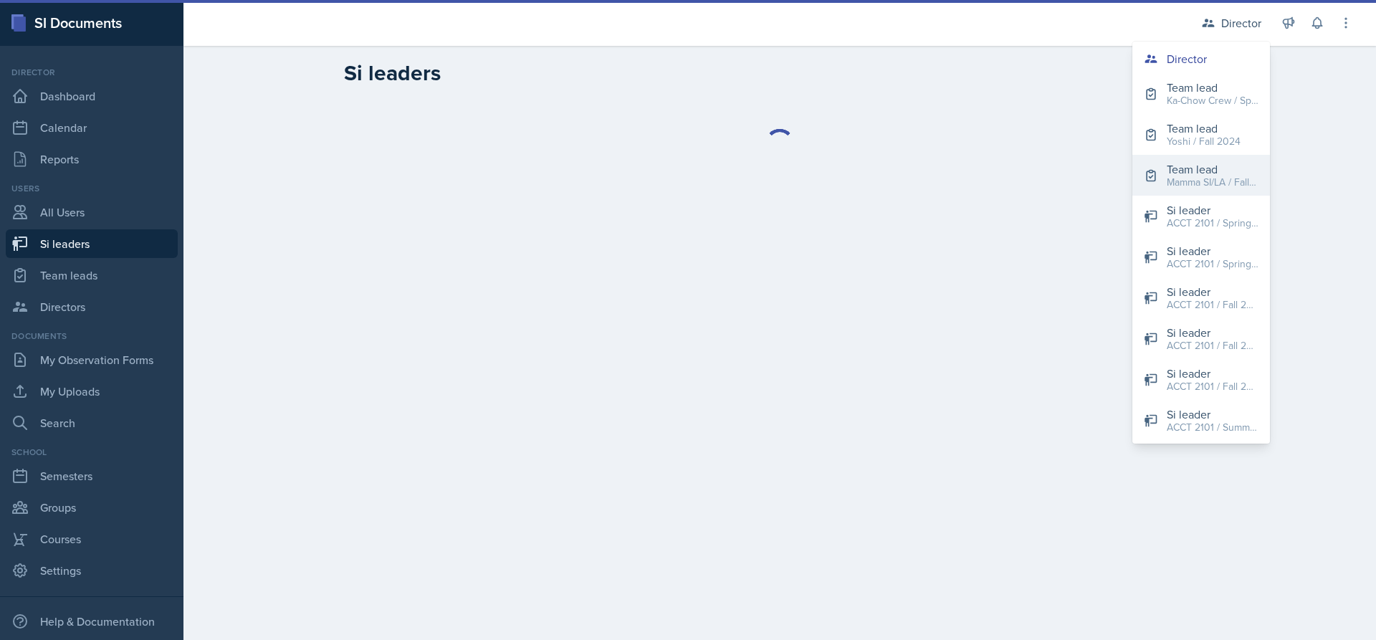
select select "2bed604d-1099-4043-b1bc-2365e8740244"
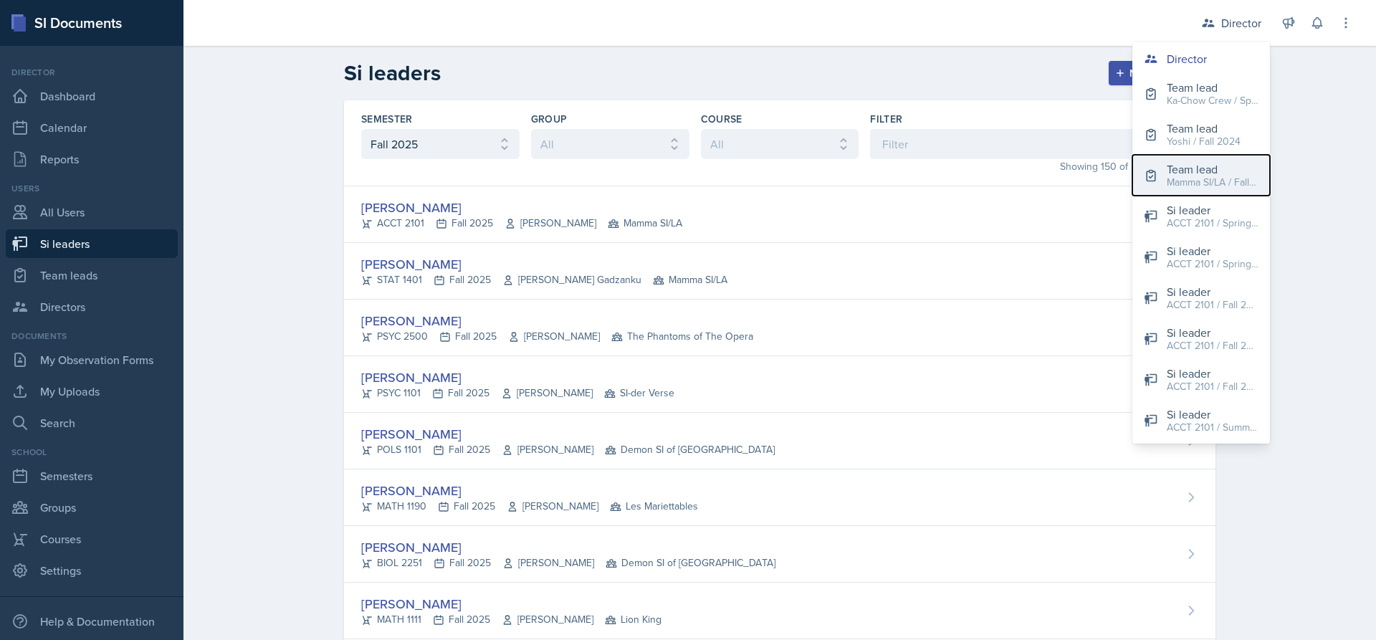
click at [1226, 165] on div "Team lead" at bounding box center [1213, 169] width 92 height 17
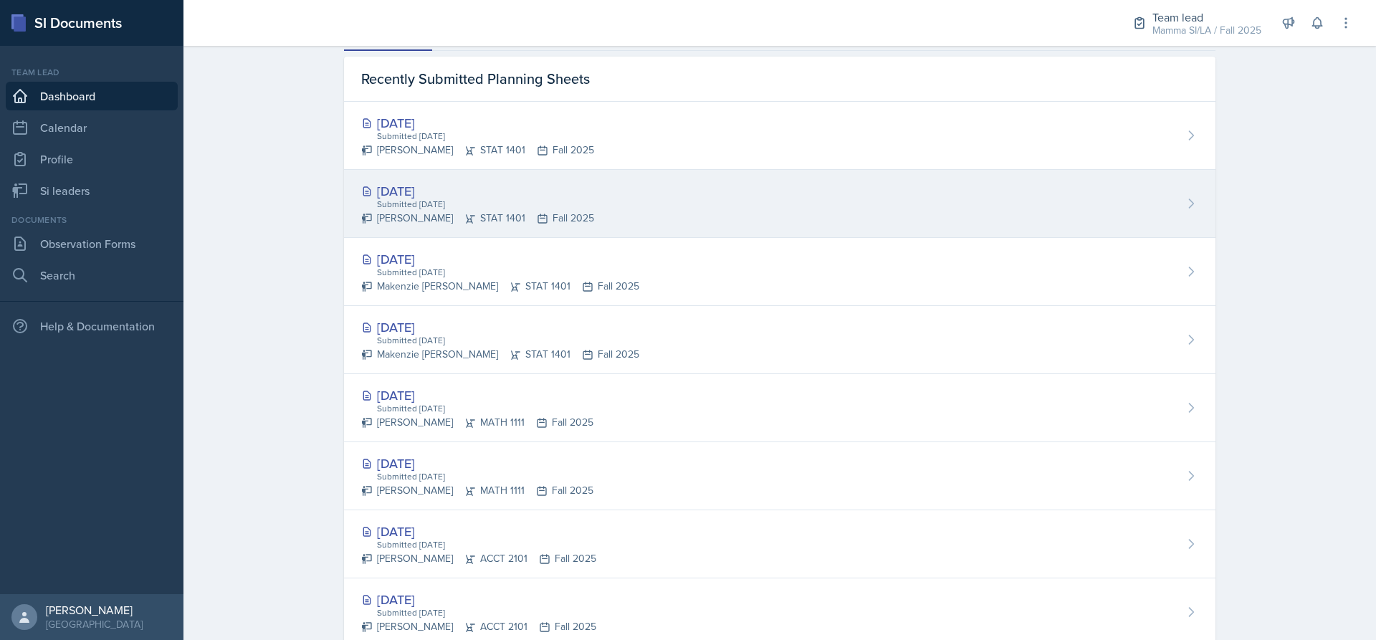
scroll to position [430, 0]
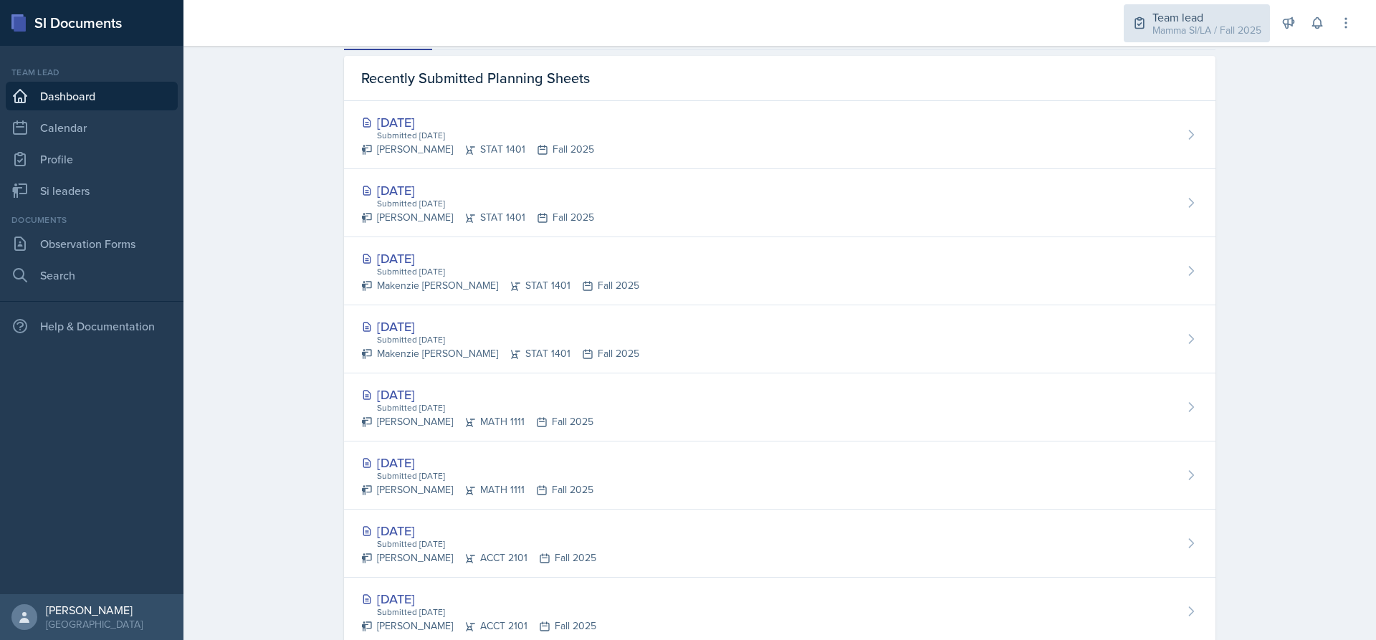
click at [1189, 29] on div "Mamma SI/LA / Fall 2025" at bounding box center [1207, 30] width 109 height 15
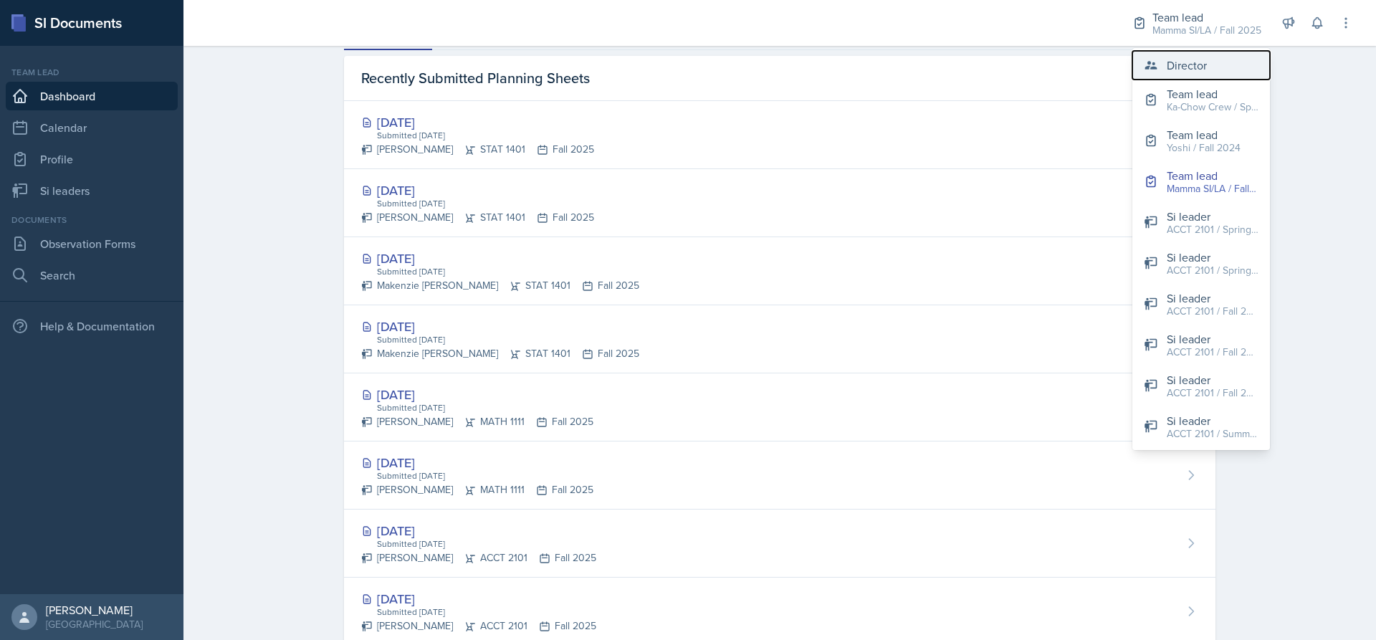
click at [1215, 69] on button "Director" at bounding box center [1202, 65] width 138 height 29
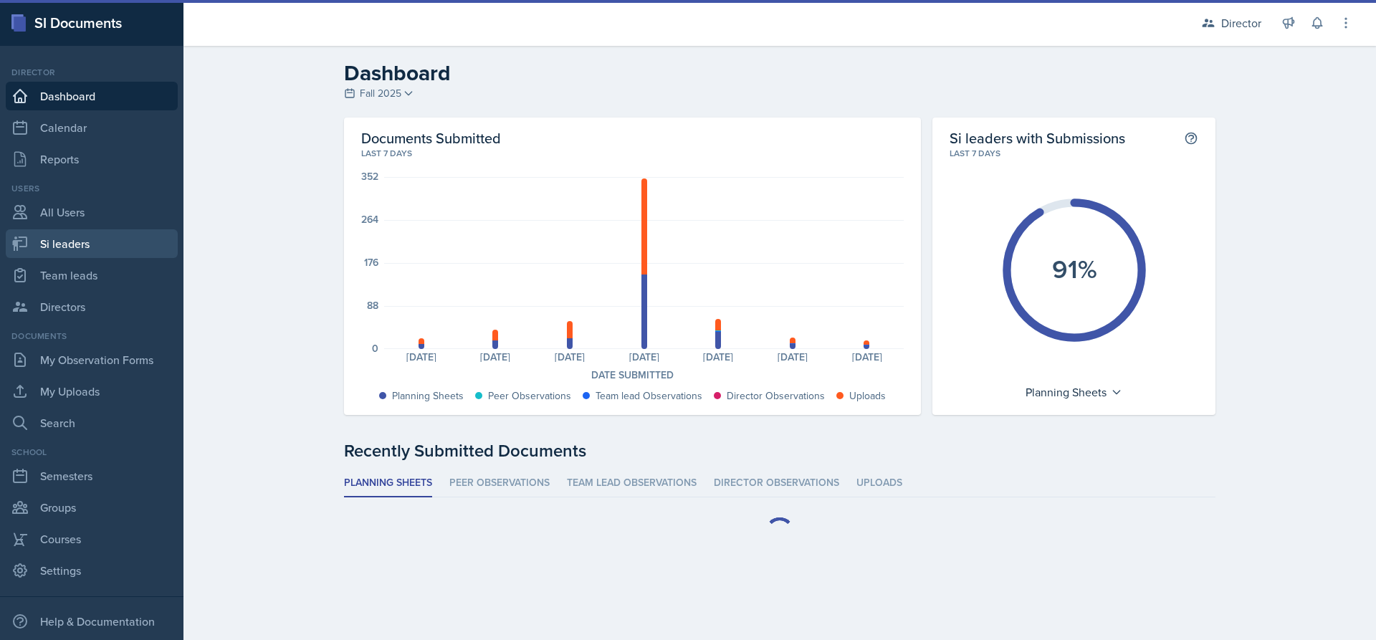
click at [84, 247] on link "Si leaders" at bounding box center [92, 243] width 172 height 29
select select "2bed604d-1099-4043-b1bc-2365e8740244"
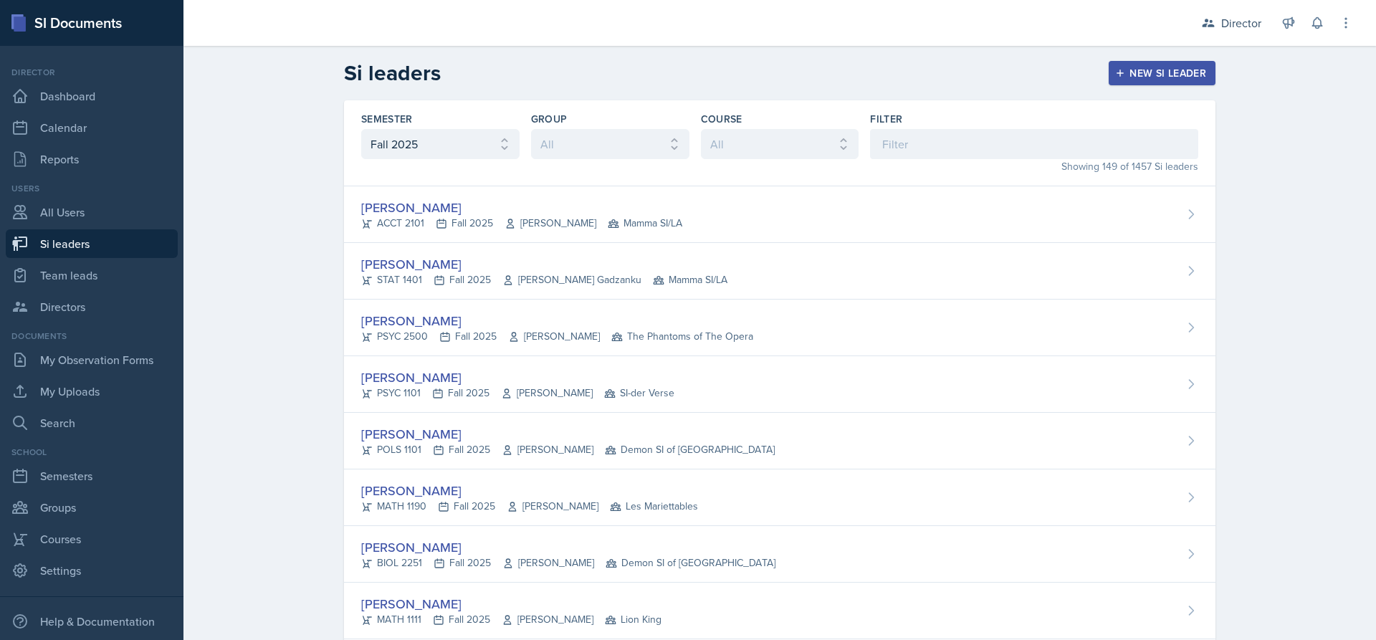
click at [998, 147] on input at bounding box center [1034, 144] width 328 height 30
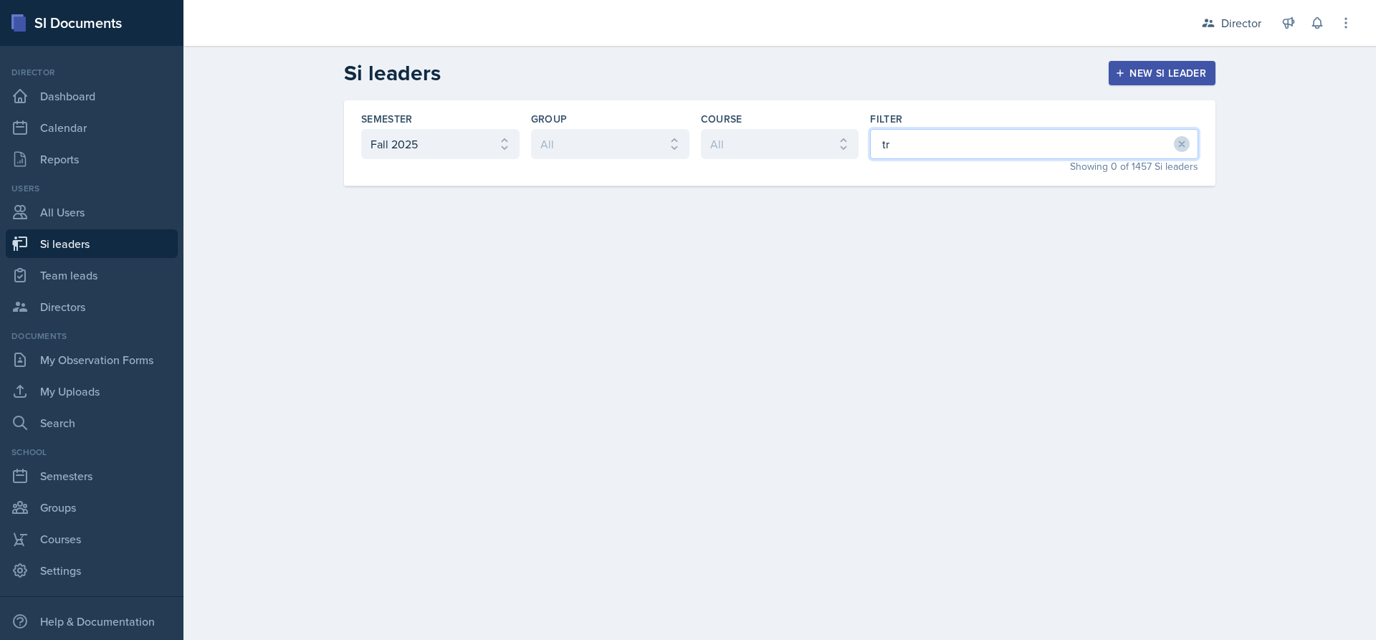
type input "t"
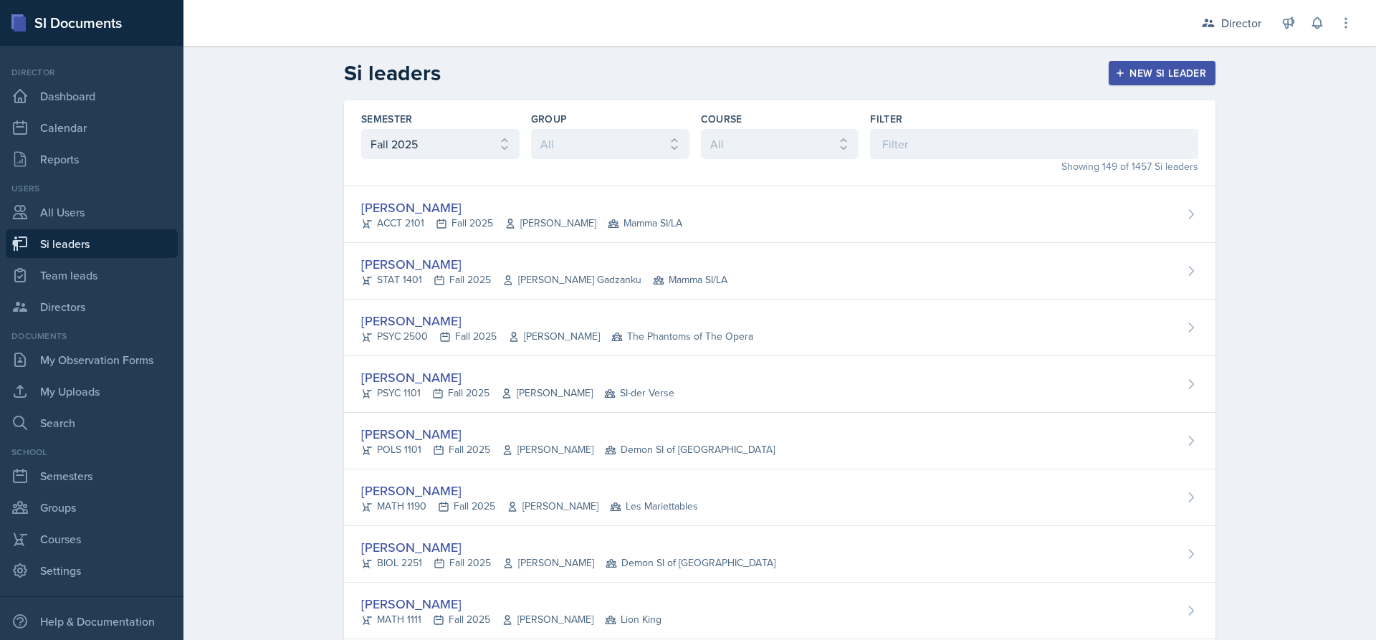
click at [496, 148] on select "All Fall 2025 Summer 2025 Spring 2025 Fall 2024 Summer 2024 Spring 2024 Fall 20…" at bounding box center [440, 144] width 158 height 30
select select
click at [361, 129] on select "All Fall 2025 Summer 2025 Spring 2025 Fall 2024 Summer 2024 Spring 2024 Fall 20…" at bounding box center [440, 144] width 158 height 30
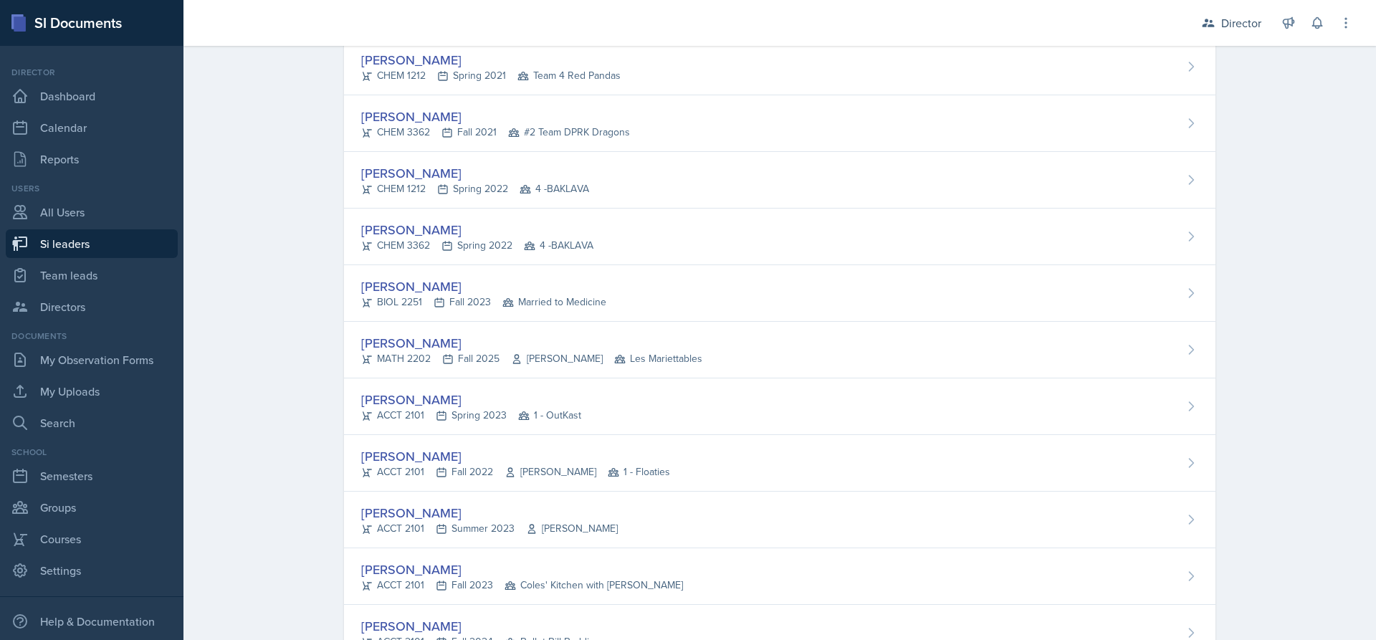
scroll to position [77508, 0]
